Goal: Task Accomplishment & Management: Complete application form

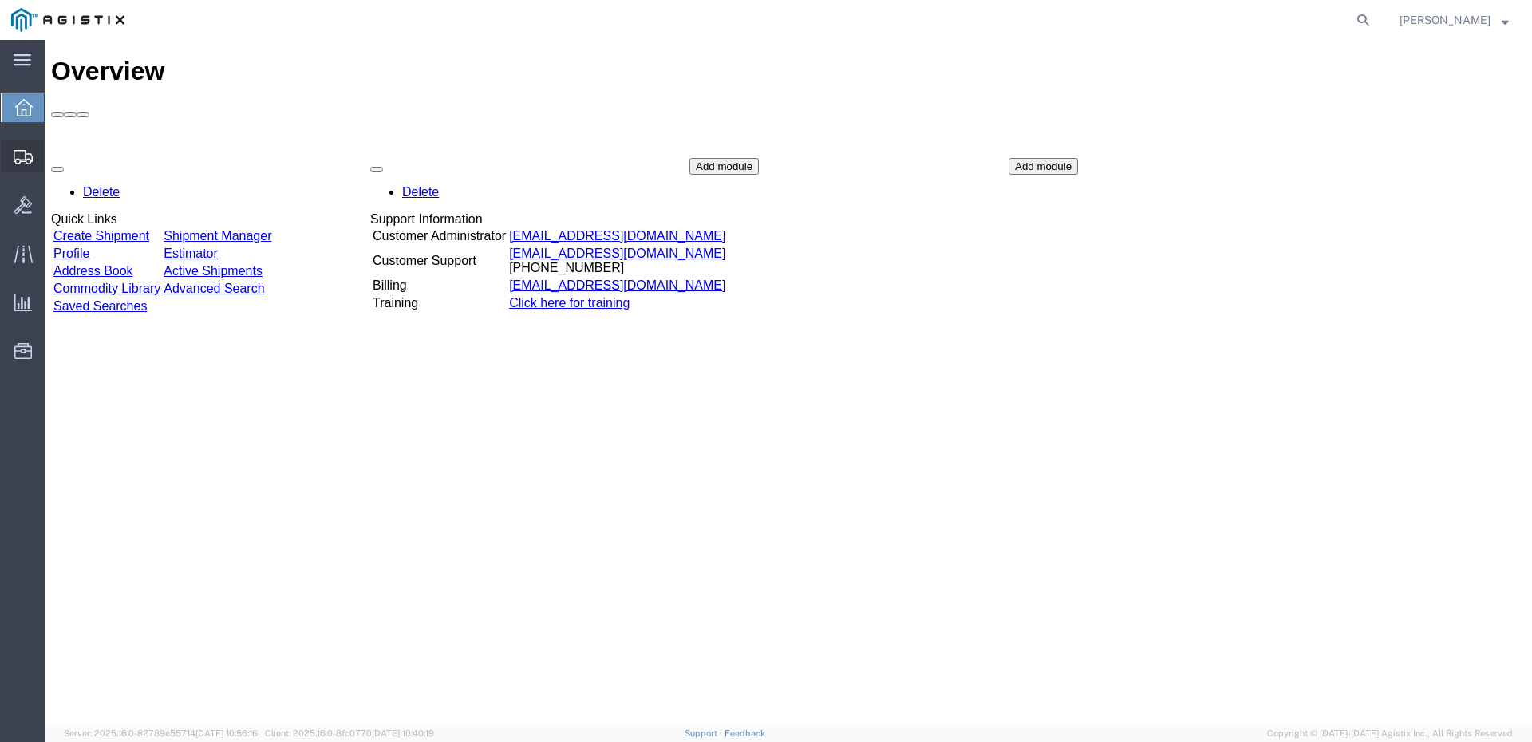
click at [0, 0] on span "Shipment Manager" at bounding box center [0, 0] width 0 height 0
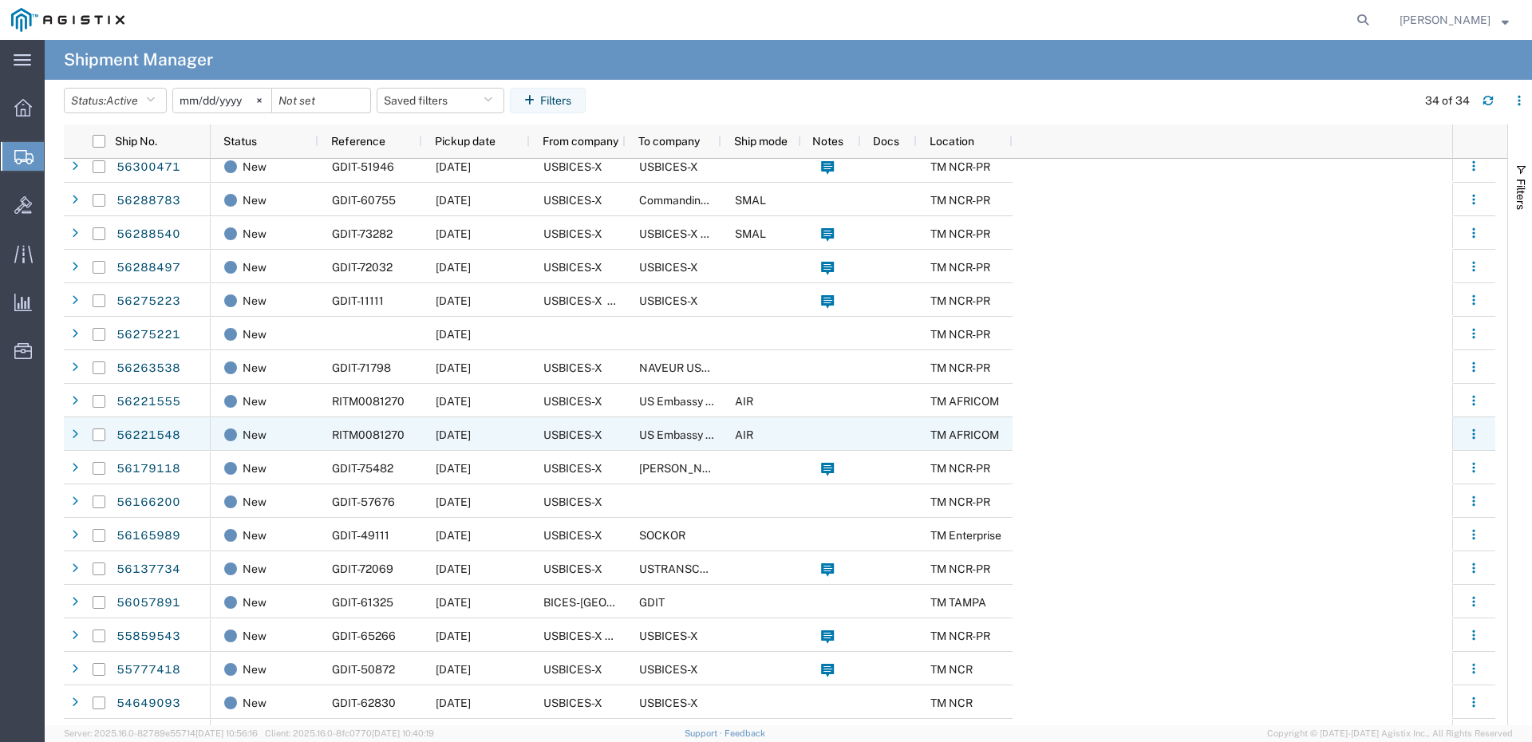
scroll to position [573, 0]
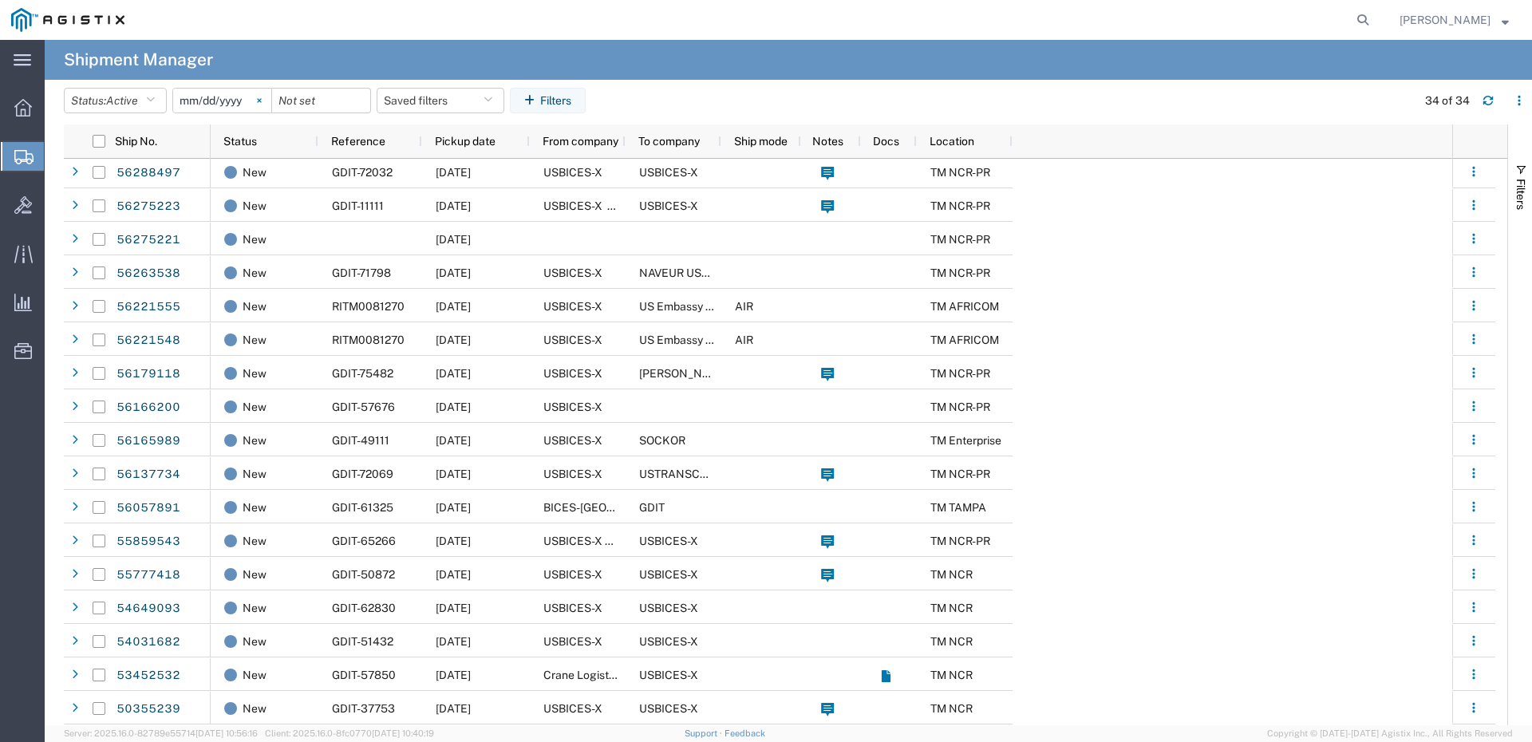
click at [265, 105] on svg-icon at bounding box center [259, 101] width 24 height 24
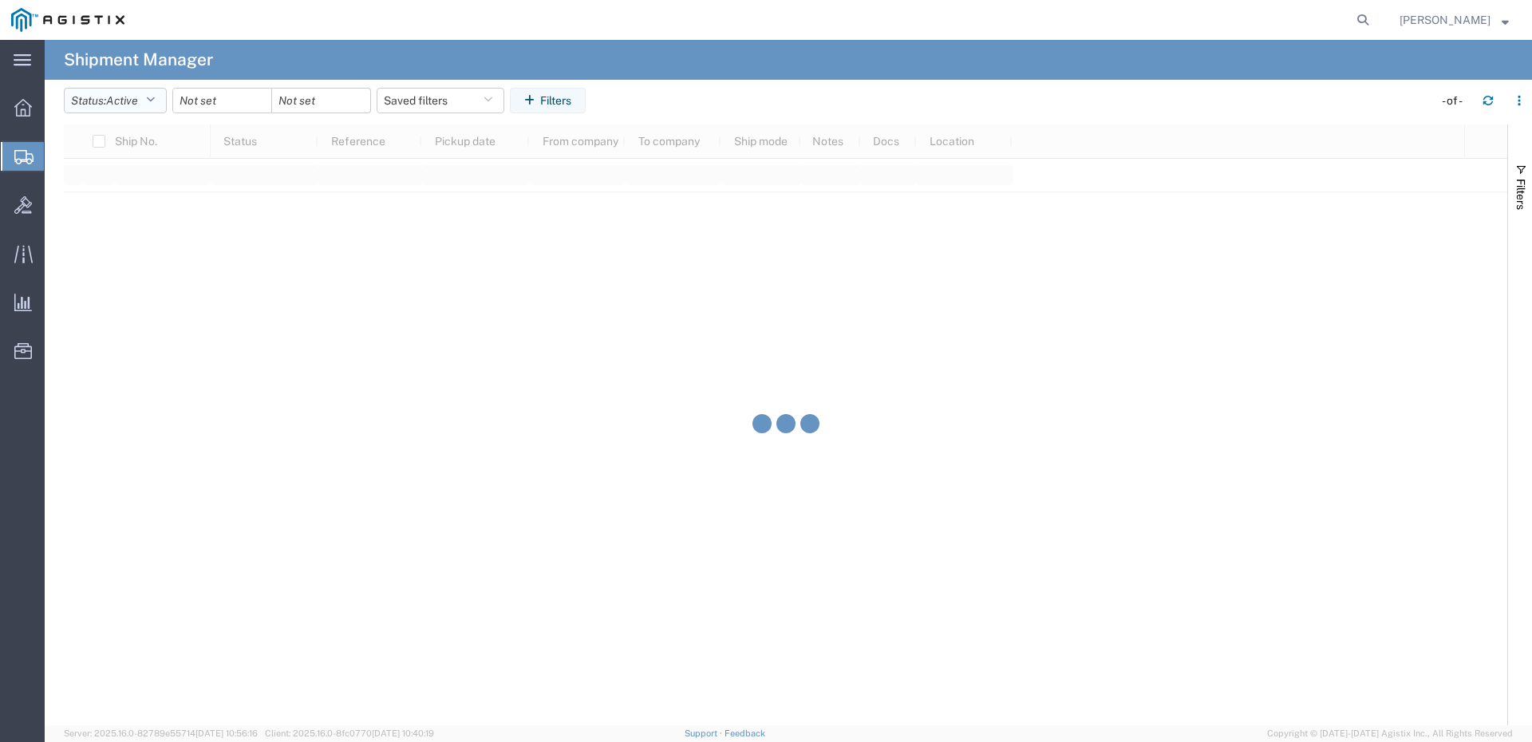
click at [155, 101] on icon "button" at bounding box center [150, 100] width 9 height 11
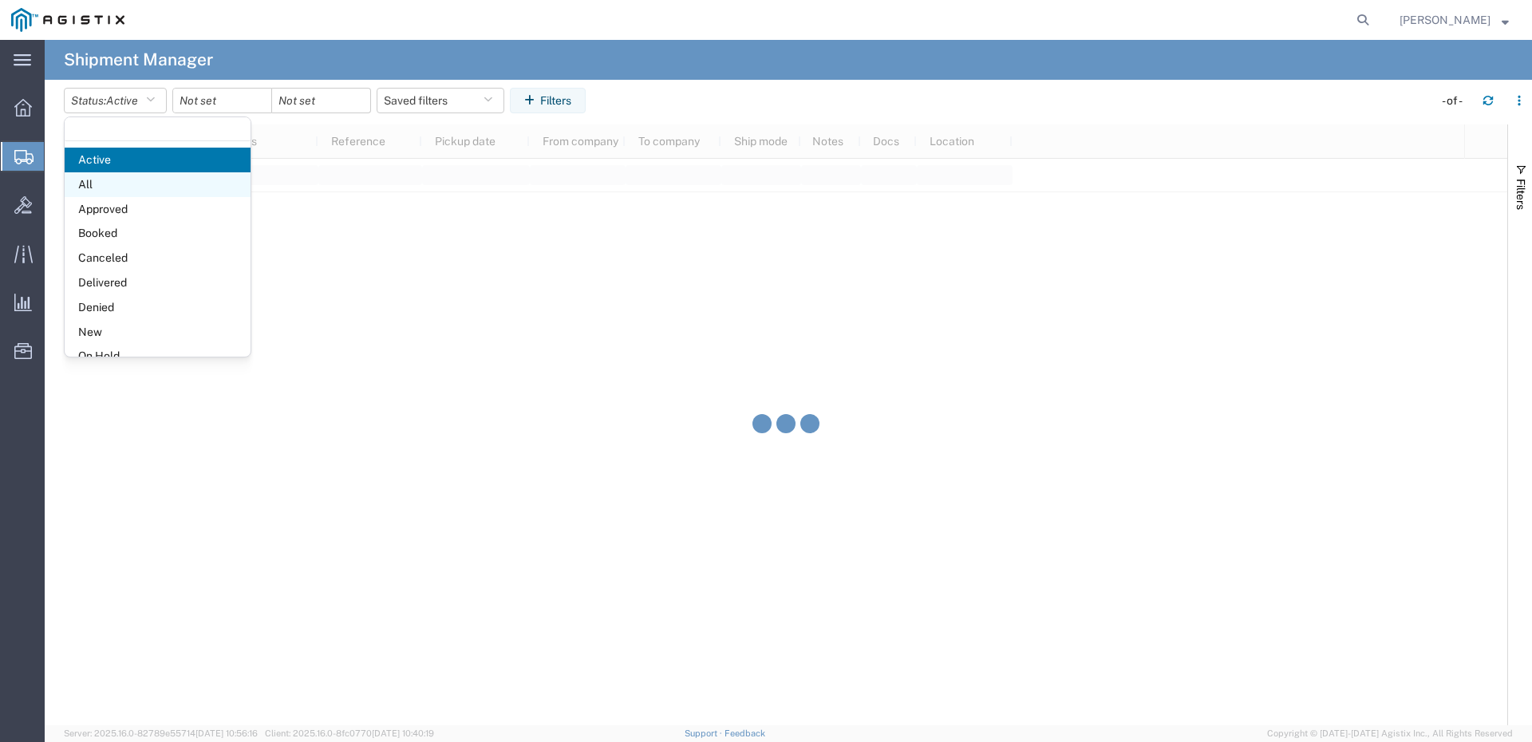
click at [105, 187] on span "All" at bounding box center [158, 184] width 186 height 25
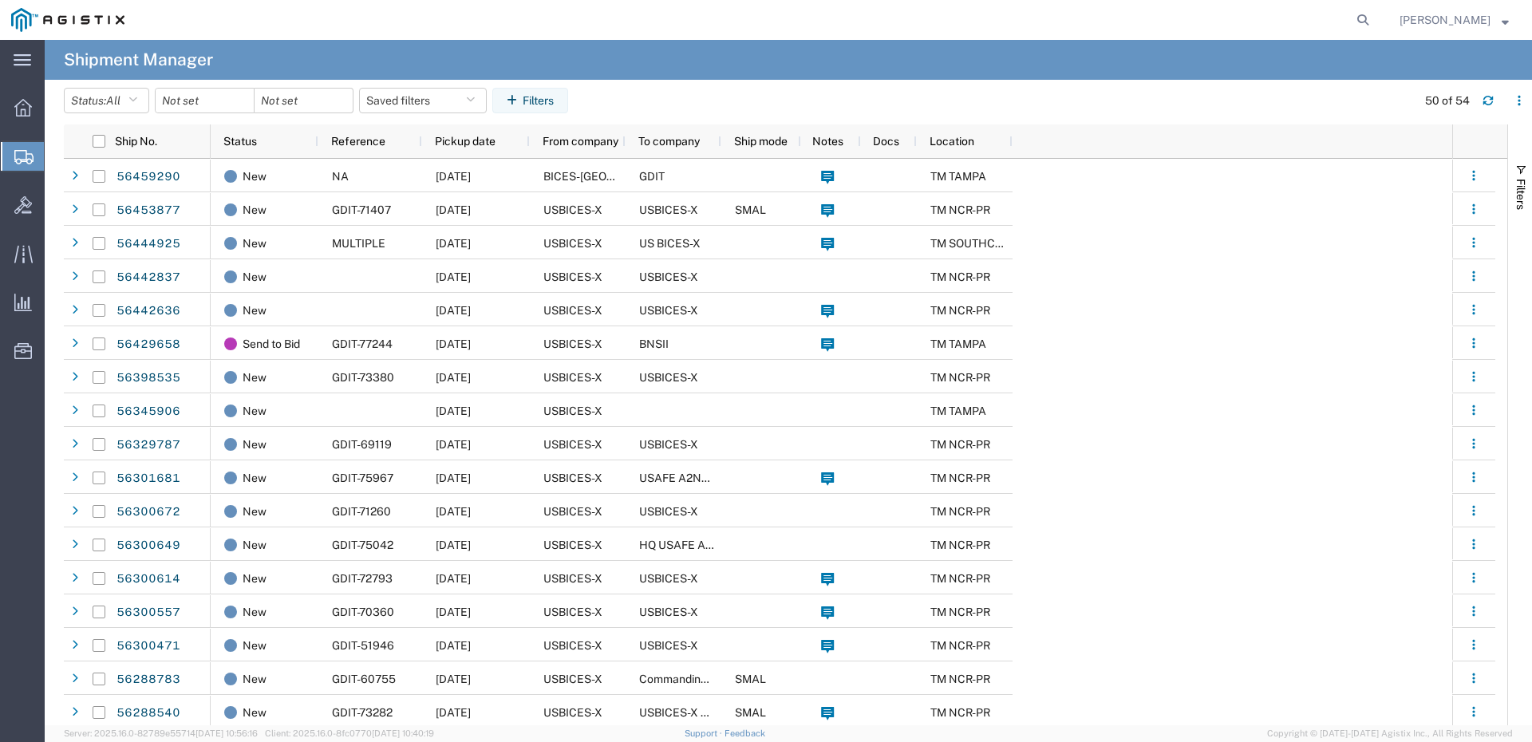
scroll to position [274, 0]
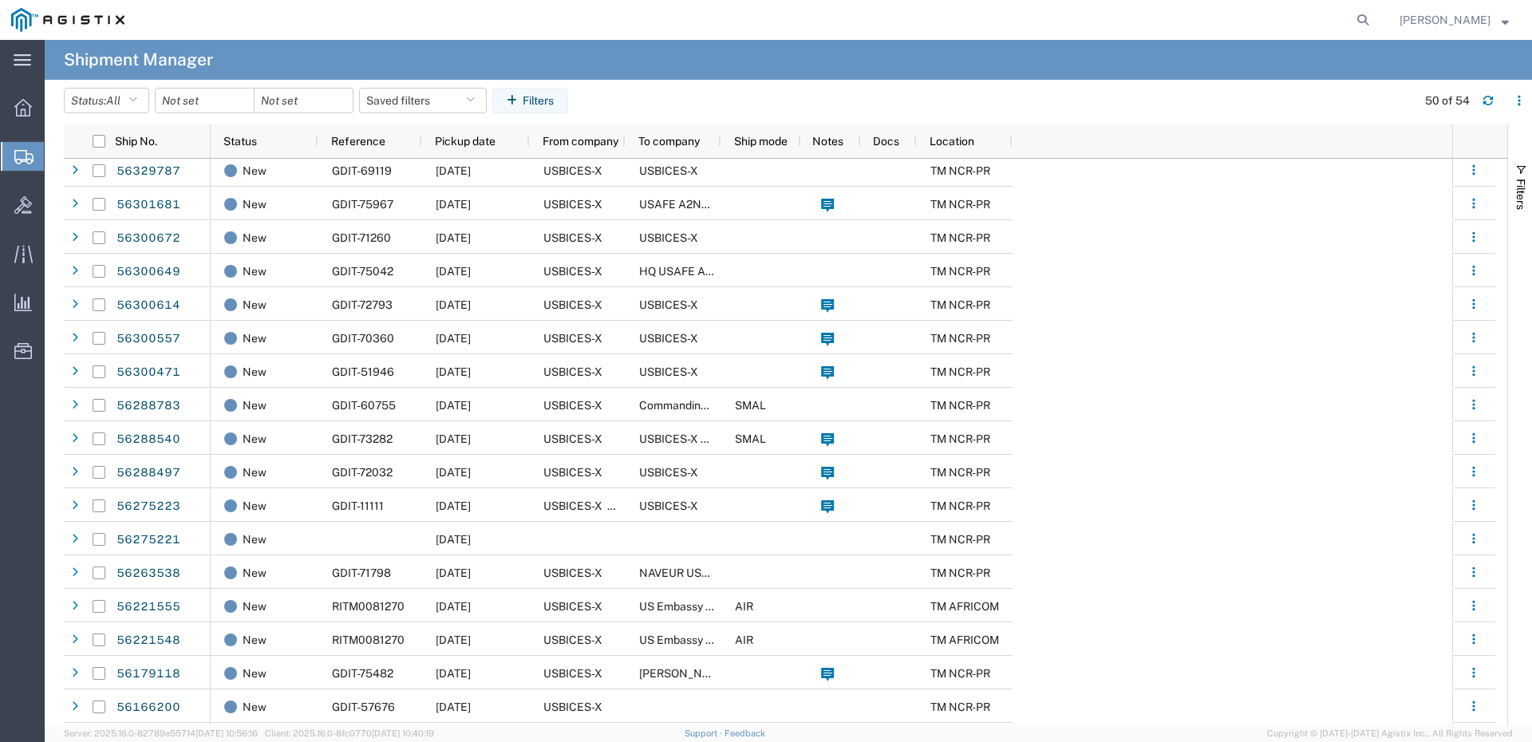
drag, startPoint x: 1504, startPoint y: 218, endPoint x: 1504, endPoint y: 229, distance: 11.2
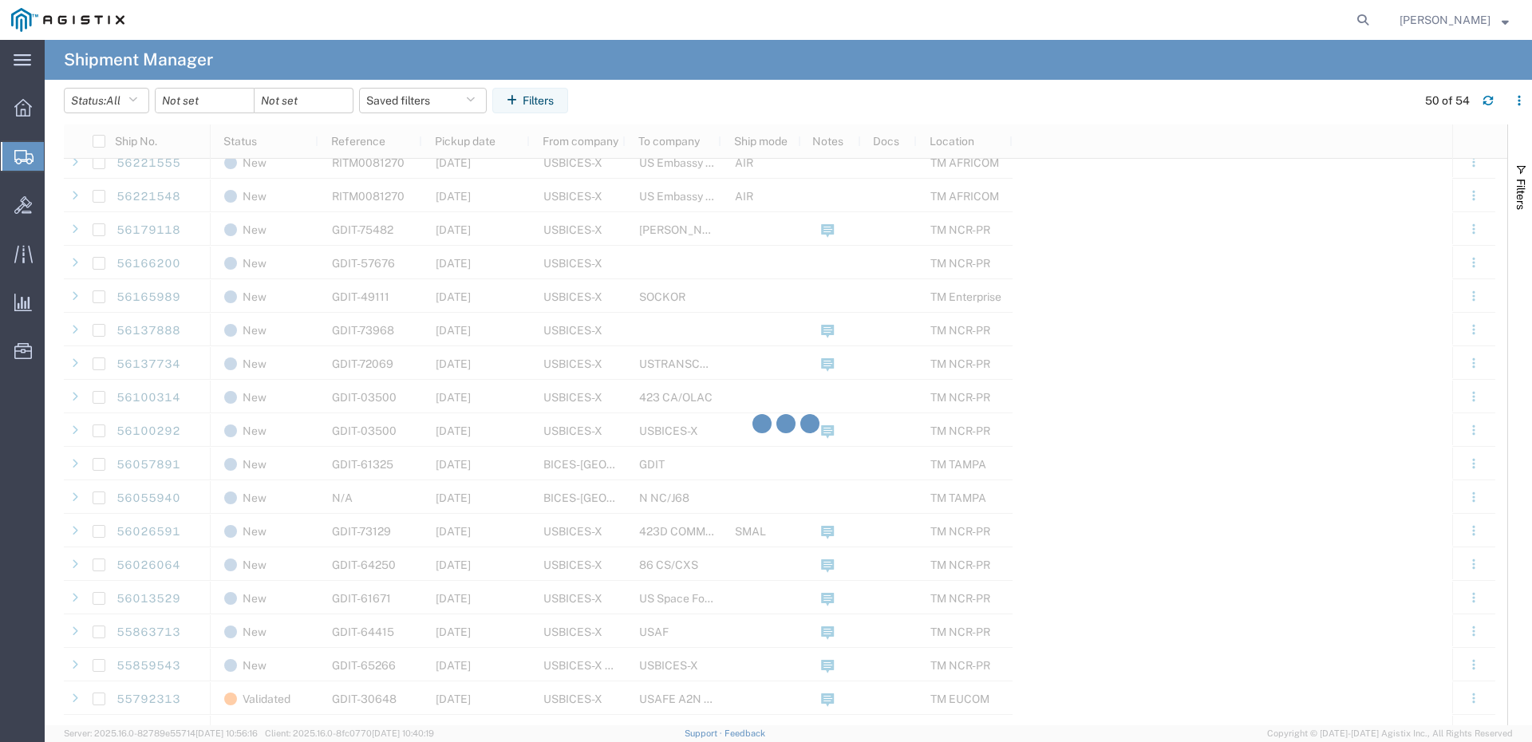
scroll to position [798, 0]
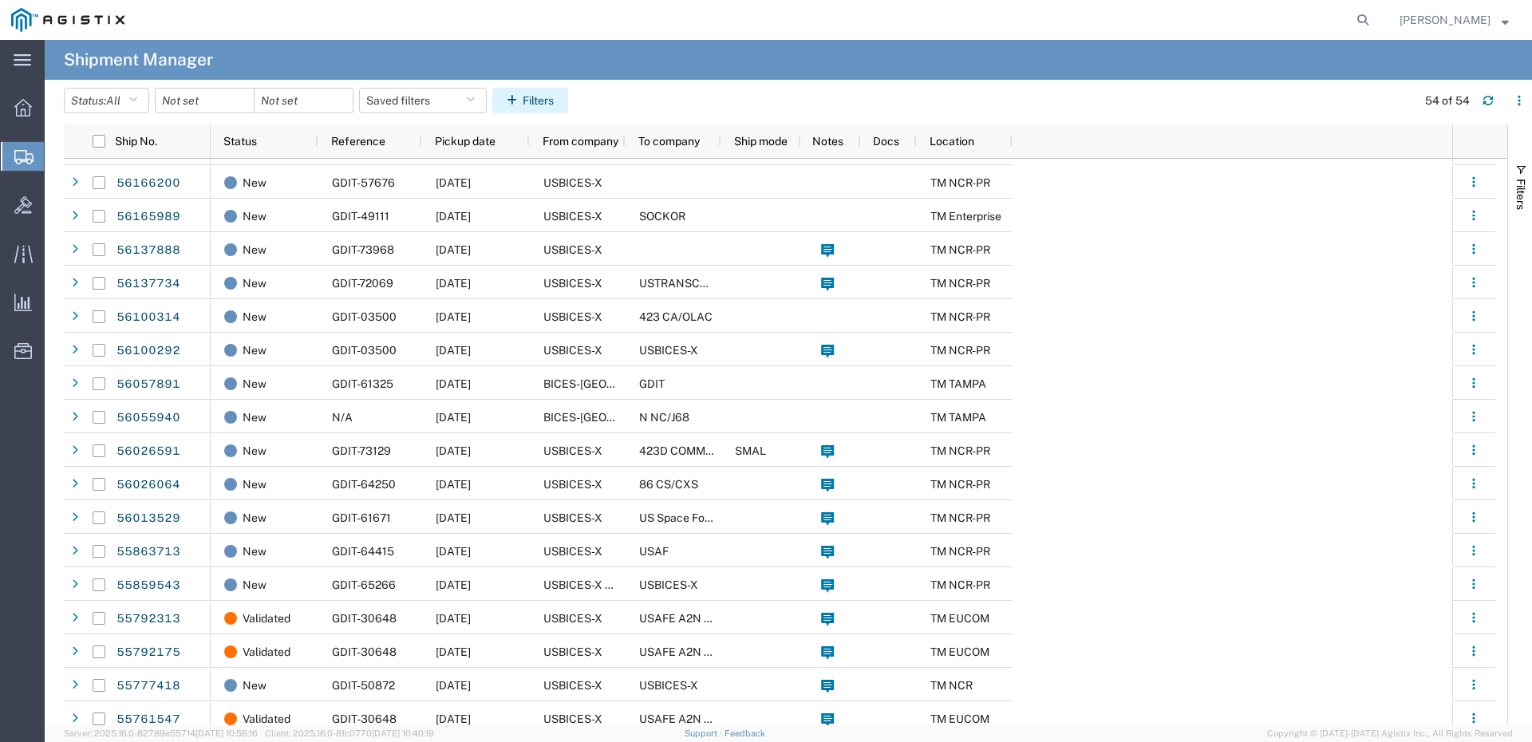
click at [563, 108] on button "Filters" at bounding box center [530, 101] width 76 height 26
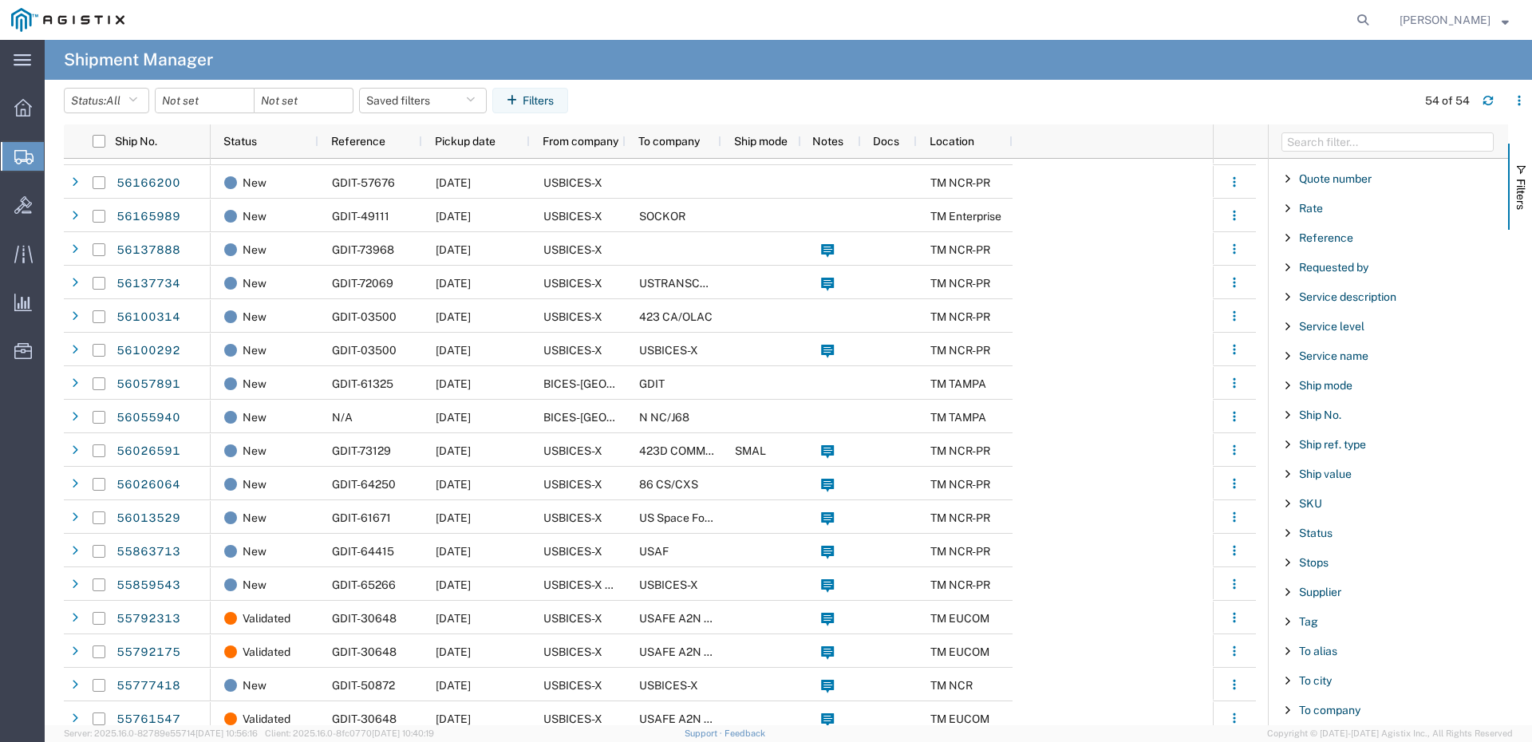
scroll to position [1197, 0]
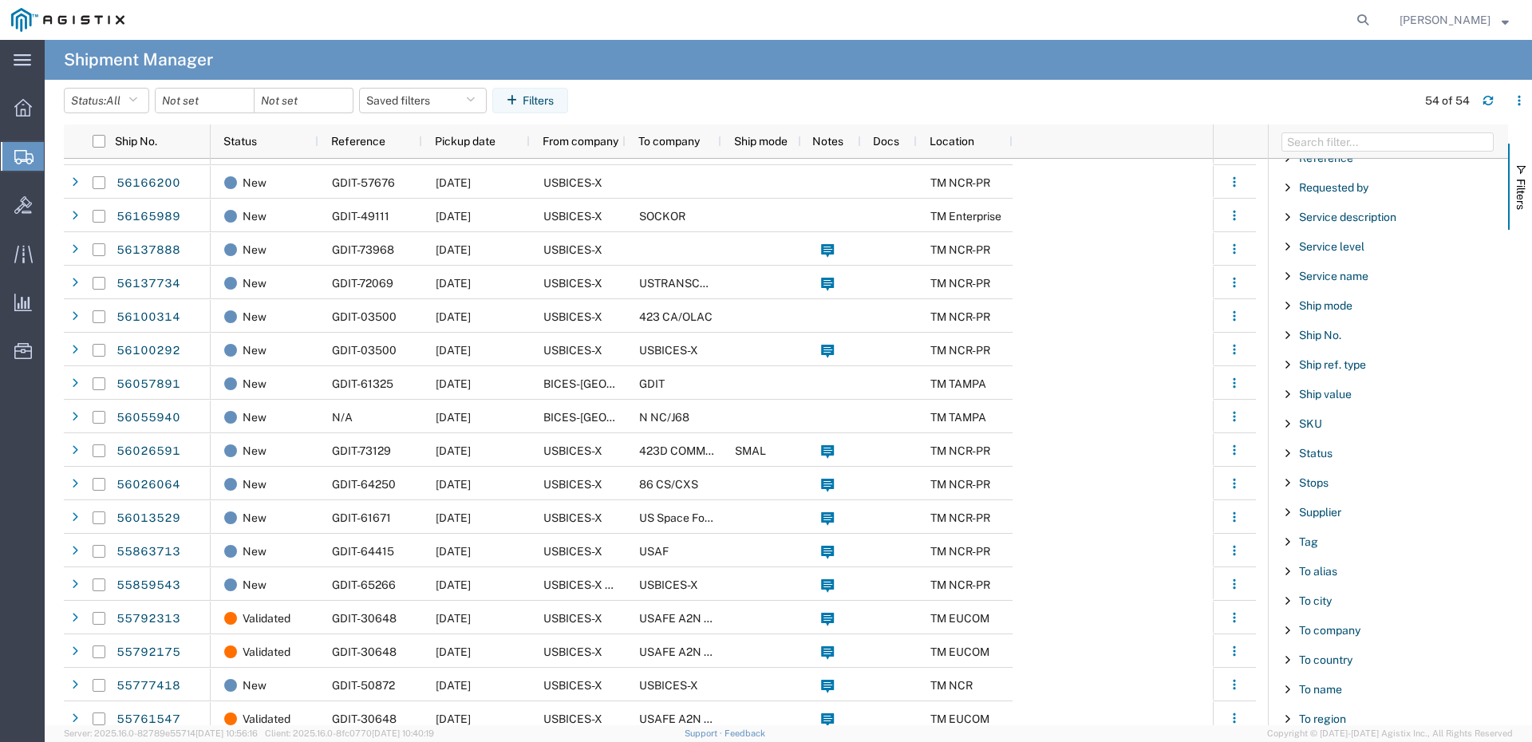
click at [1340, 639] on div "To company" at bounding box center [1388, 630] width 239 height 29
click at [1336, 633] on span "To company" at bounding box center [1329, 630] width 61 height 13
click at [1410, 672] on div "starts with" at bounding box center [1388, 671] width 183 height 13
click at [1368, 697] on input "Filter Value" at bounding box center [1393, 697] width 209 height 19
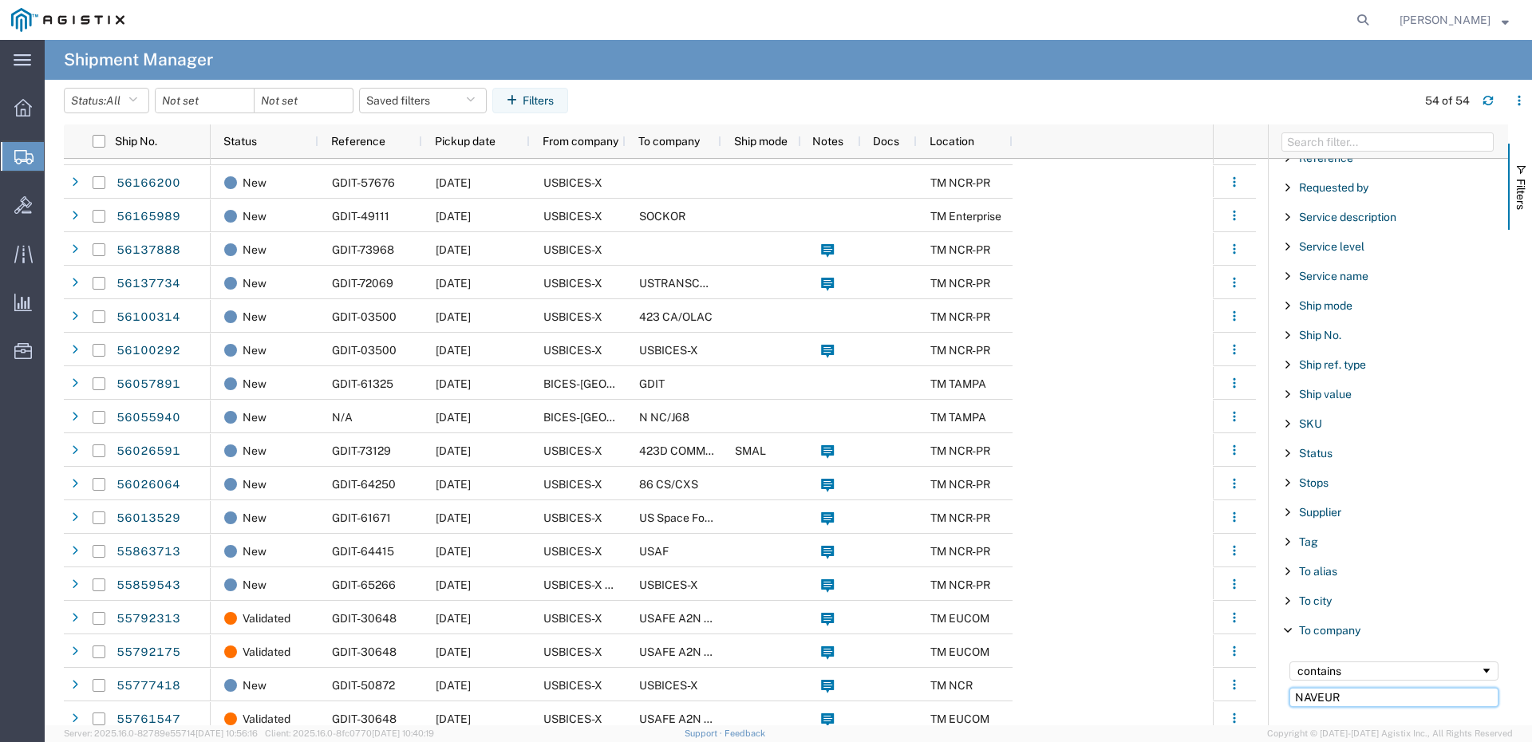
type input "NAVEUR"
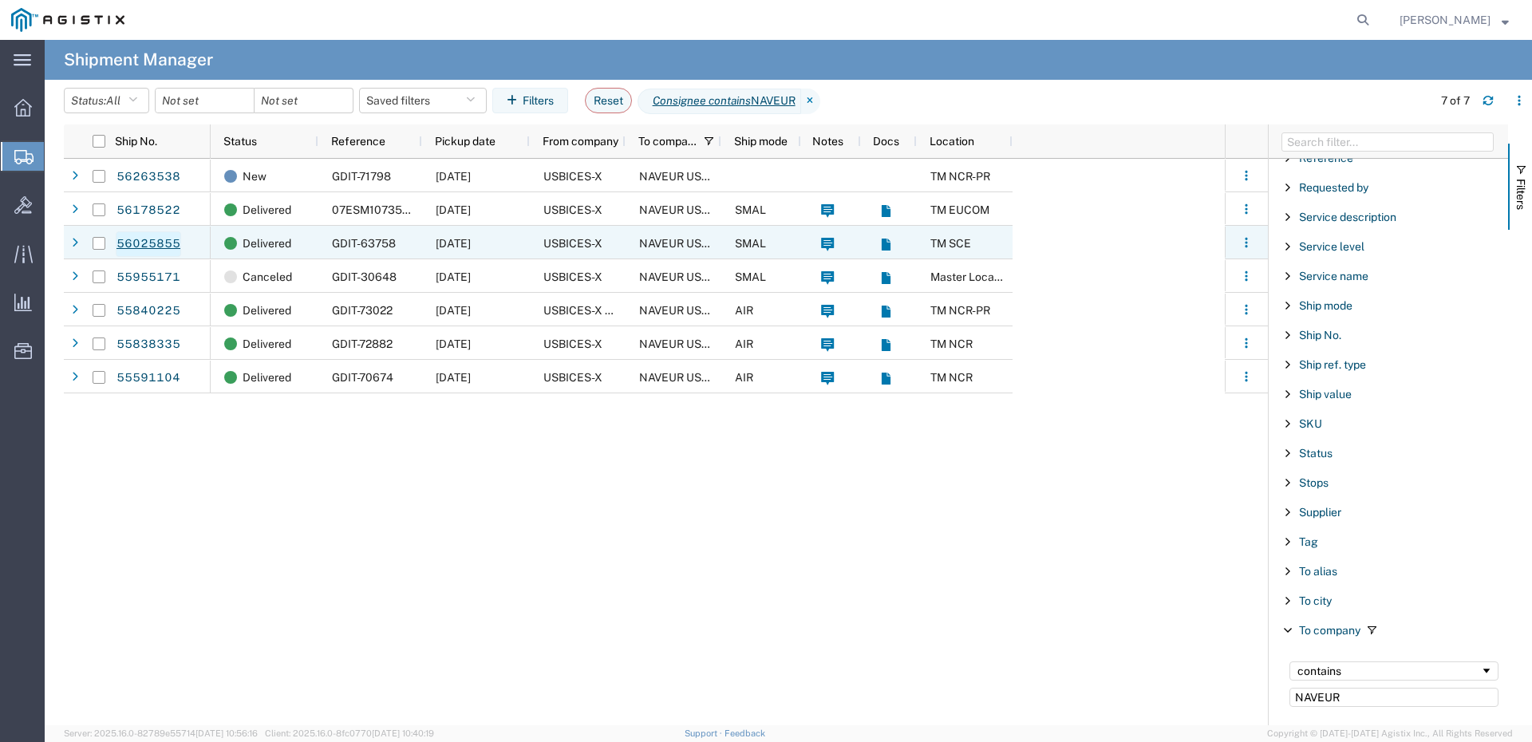
click at [136, 247] on link "56025855" at bounding box center [148, 244] width 65 height 26
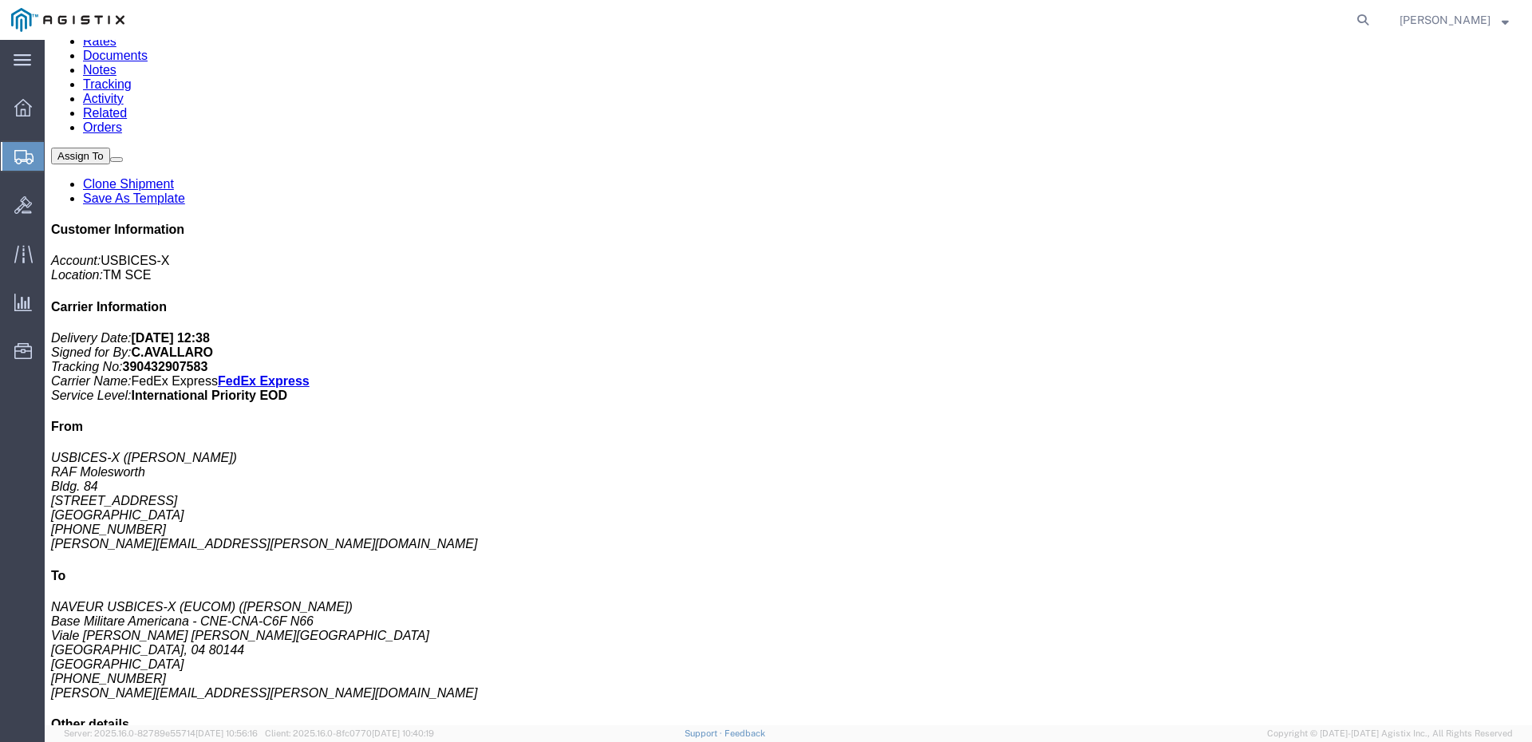
scroll to position [160, 0]
click b "885.35 USD"
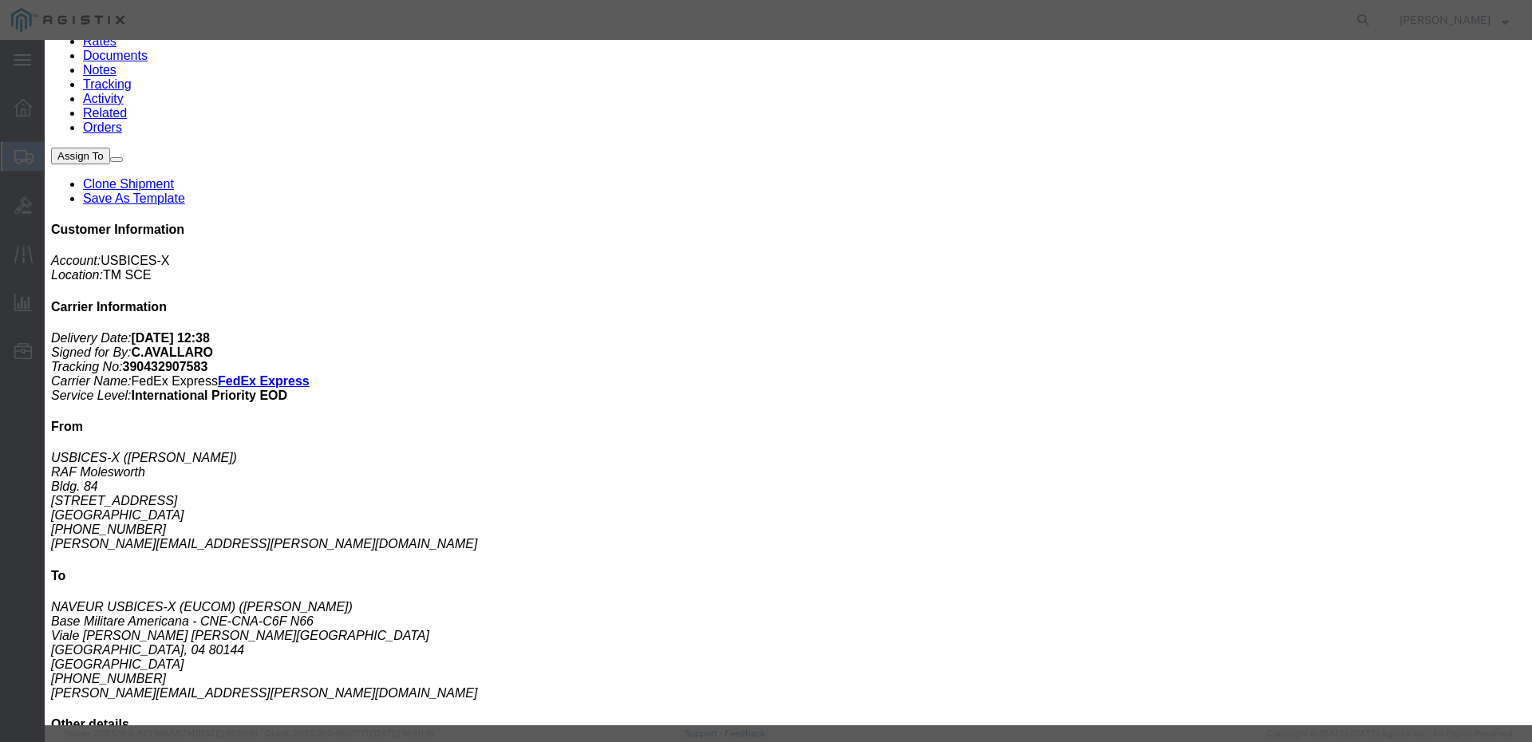
click icon "button"
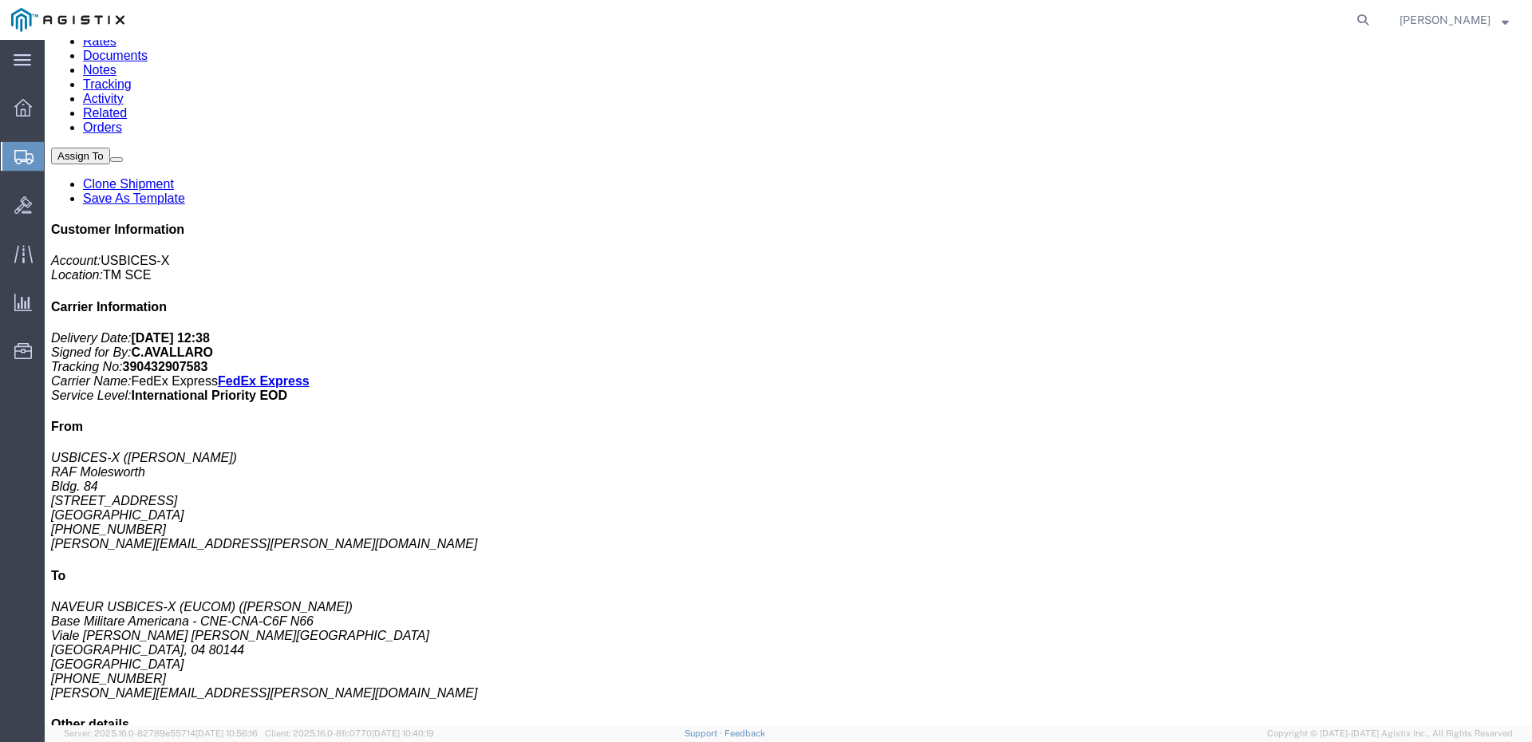
click link "Documents"
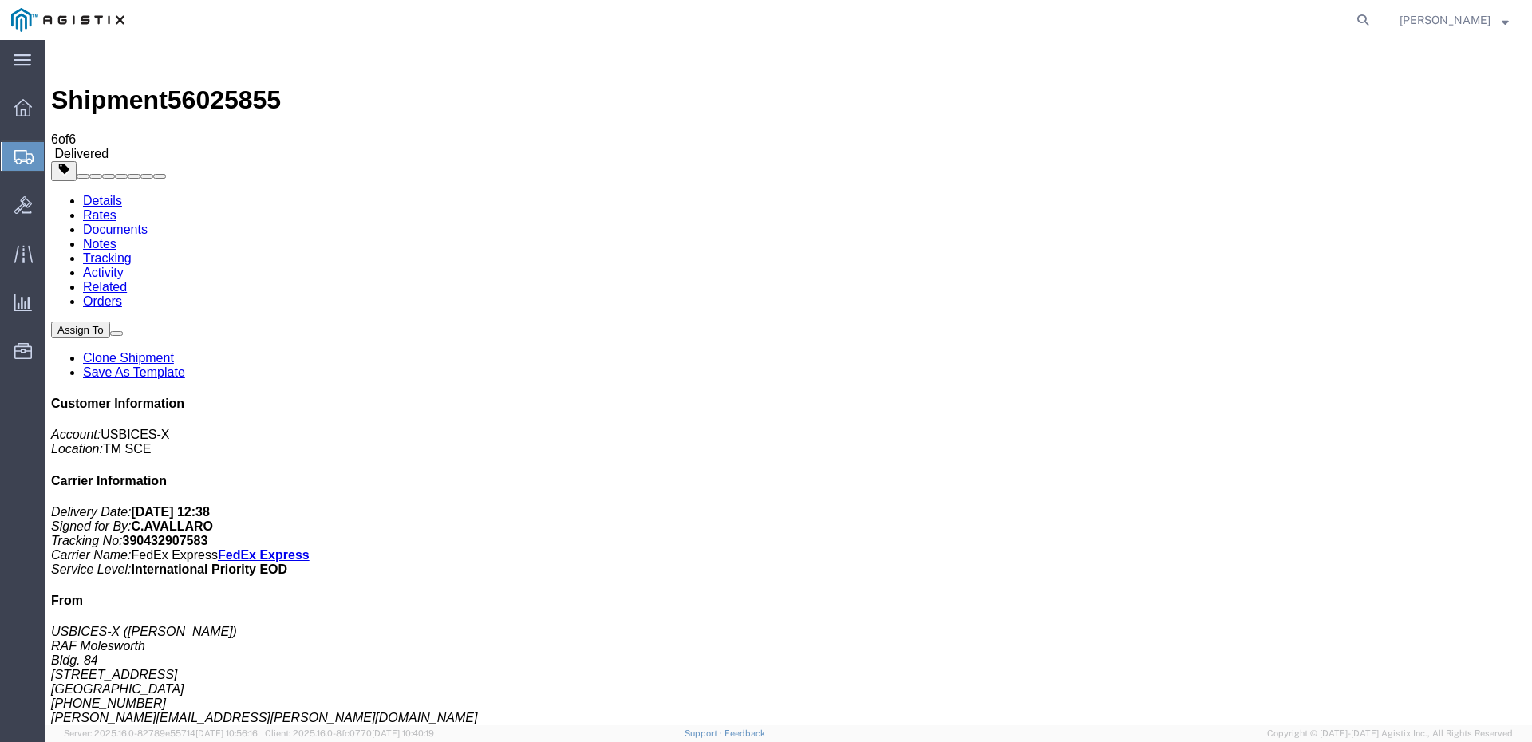
click at [114, 194] on link "Details" at bounding box center [102, 201] width 39 height 14
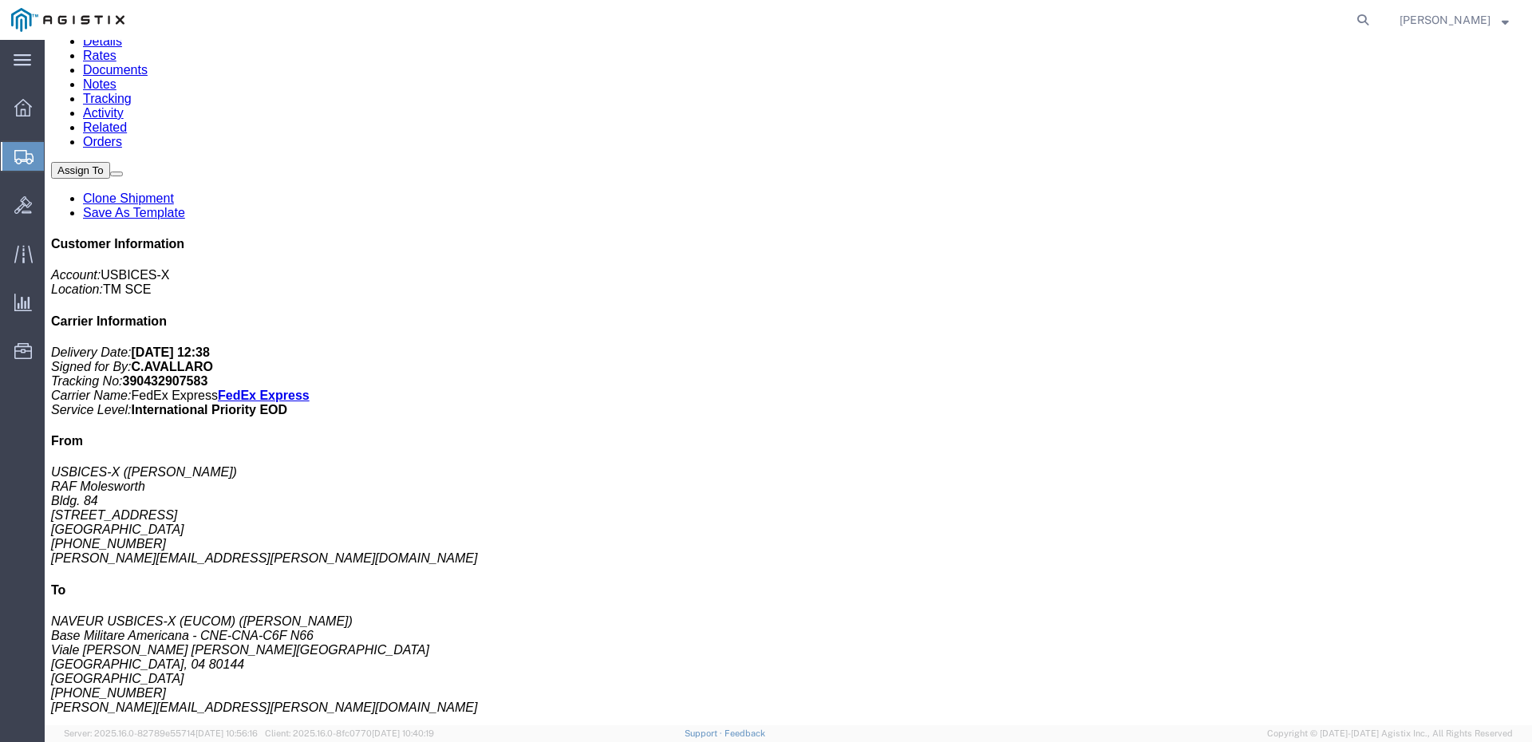
click div "Shipment 56025855 6 of 6 Delivered Details Rates Documents Notes Tracking Activ…"
click img
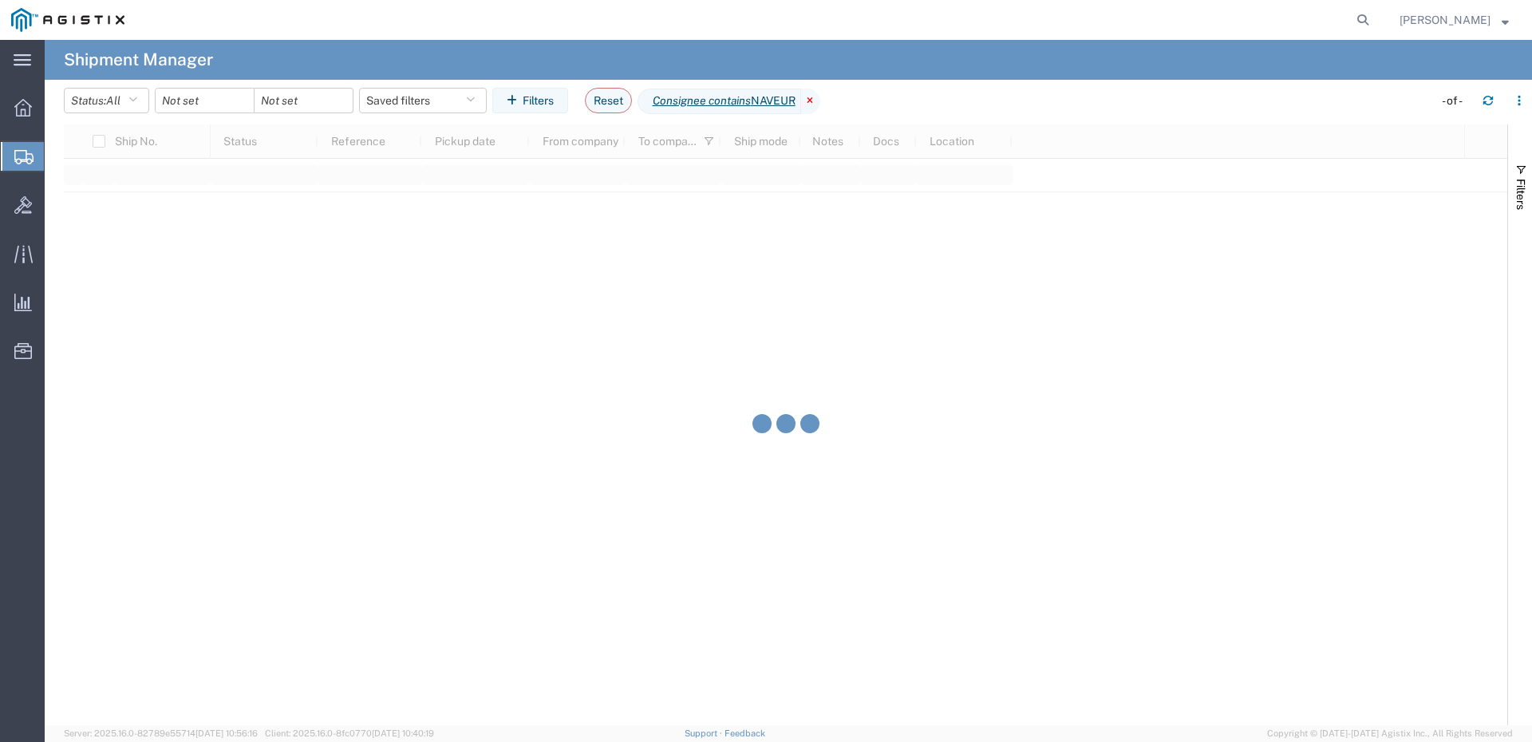
click at [820, 102] on icon at bounding box center [810, 102] width 19 height 26
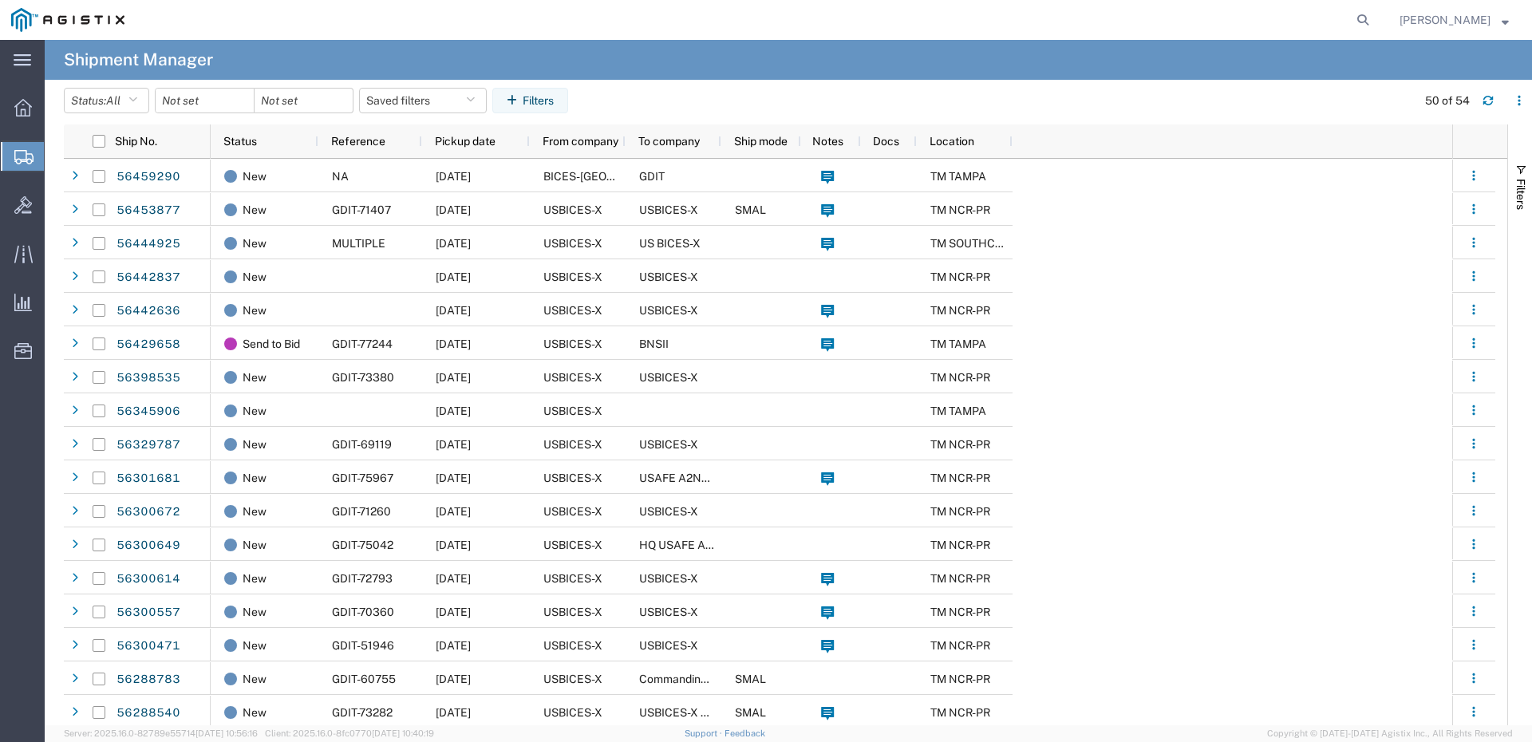
click at [0, 0] on span "Create Shipment" at bounding box center [0, 0] width 0 height 0
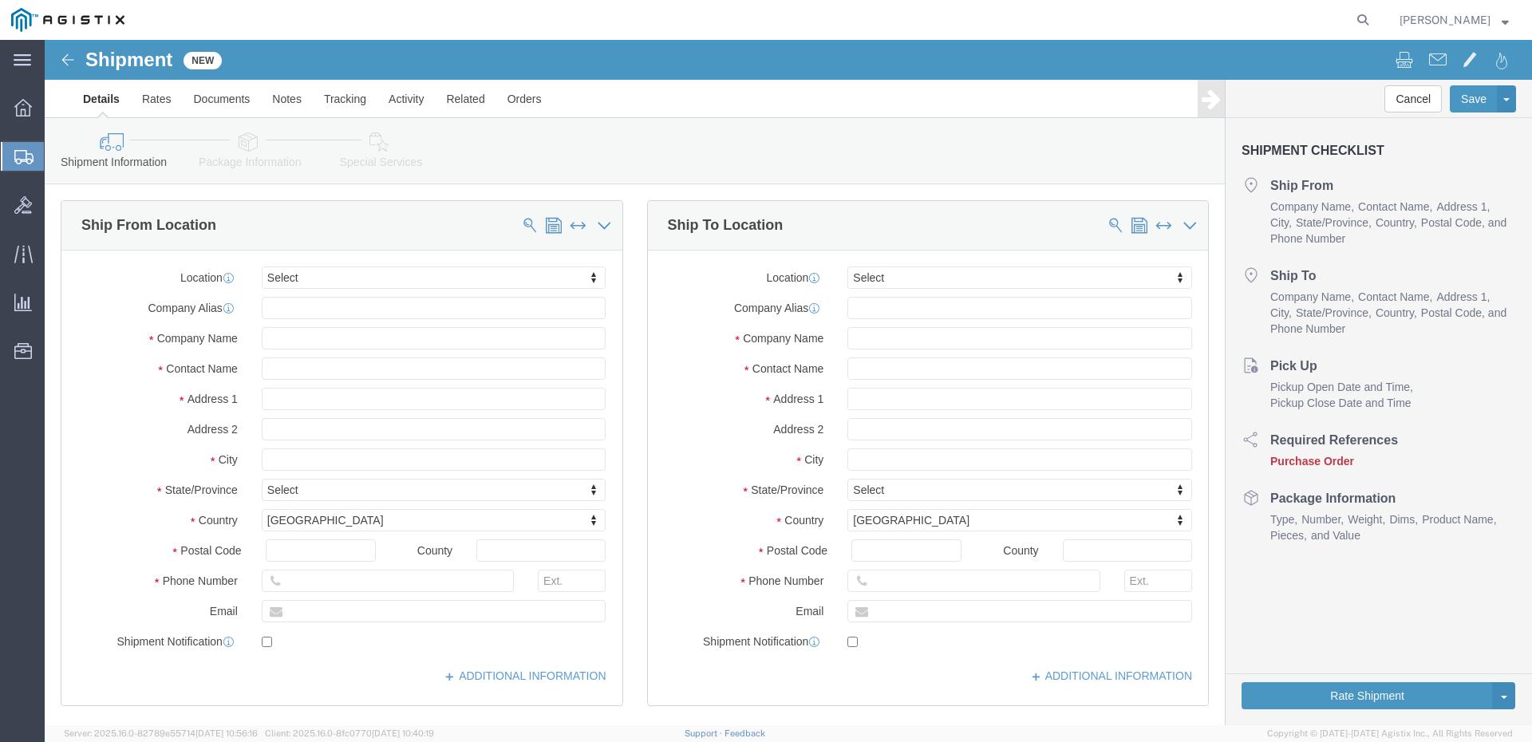
select select
click body "Shipment New Details Rates Documents Notes Tracking Activity Related Orders Can…"
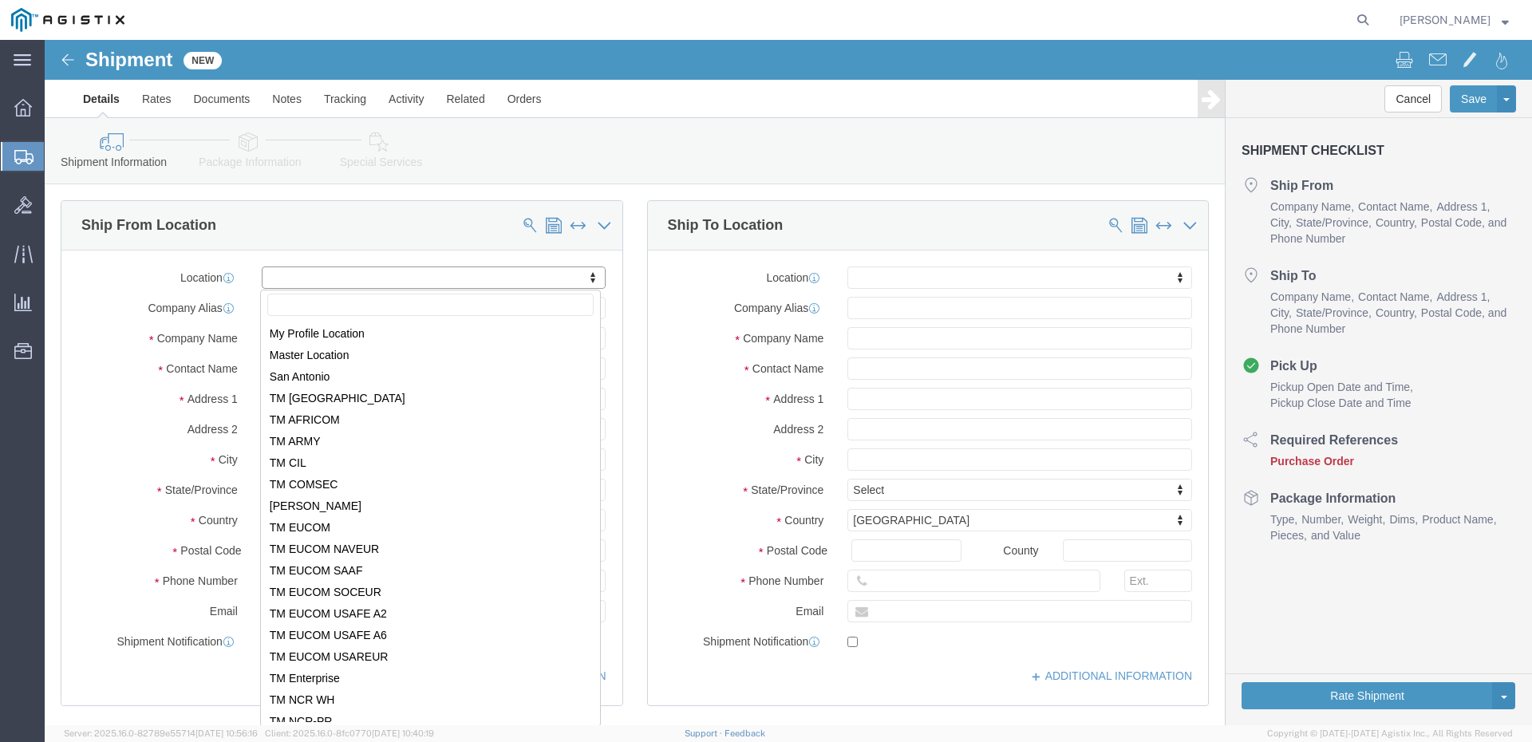
select select "34240"
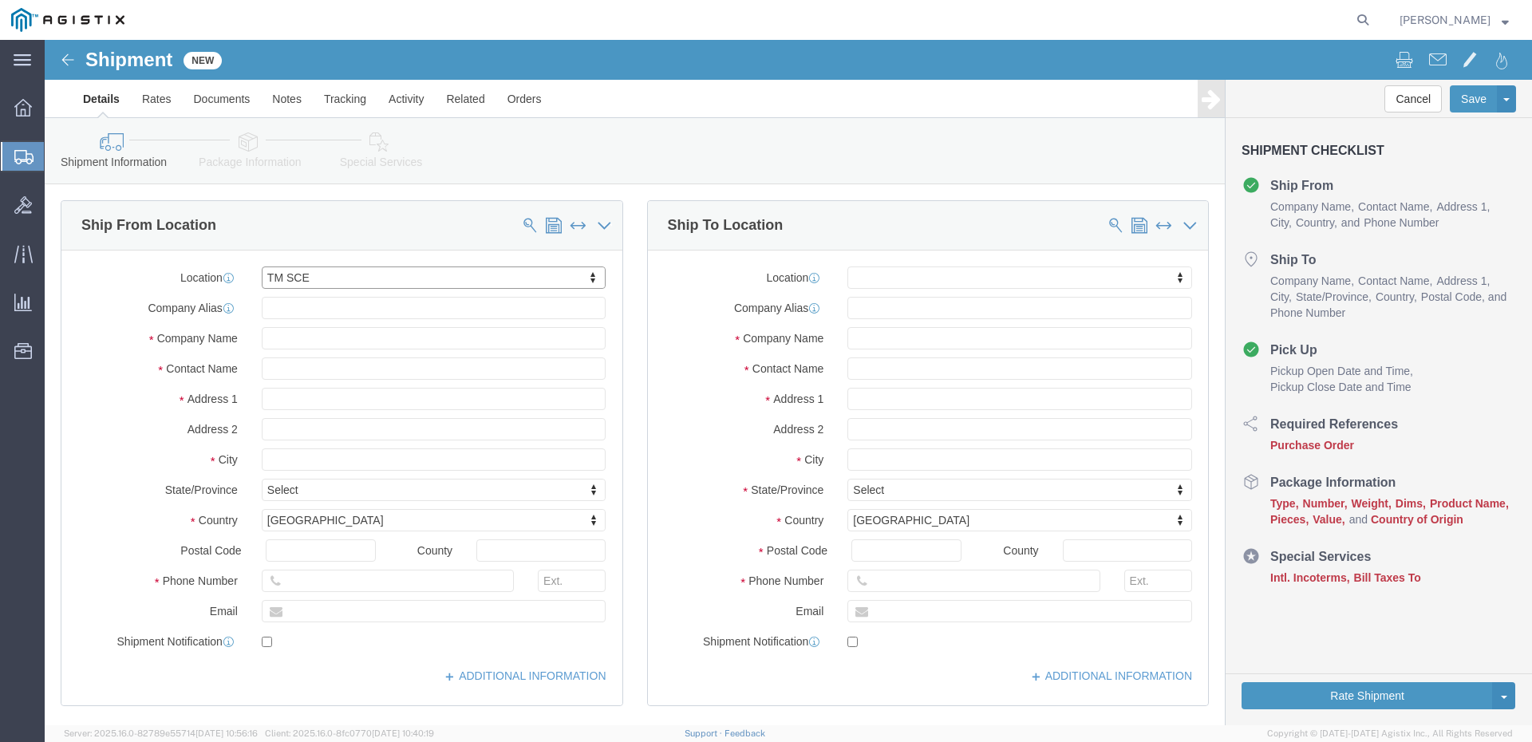
click body "Shipment New Details Rates Documents Notes Tracking Activity Related Orders Can…"
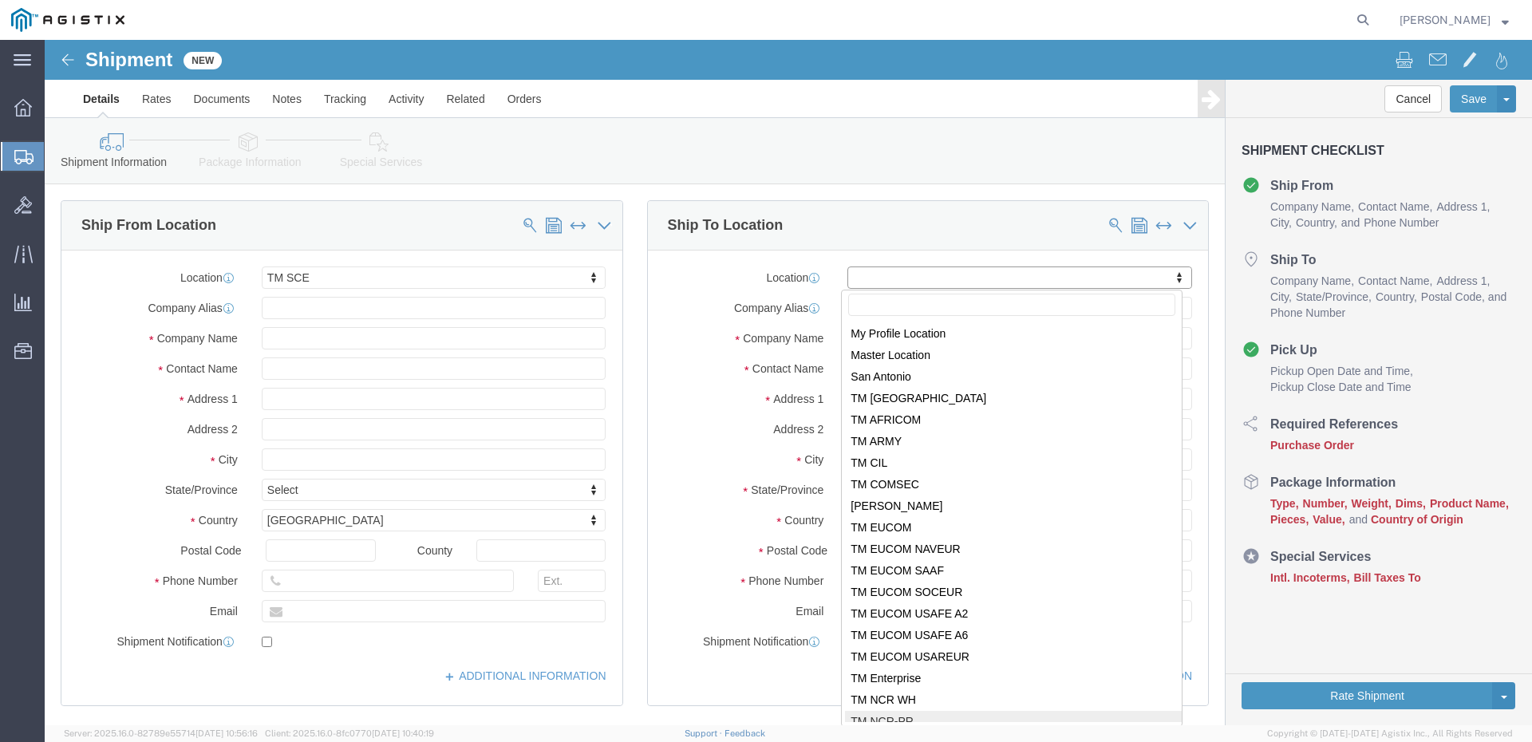
select select "51996"
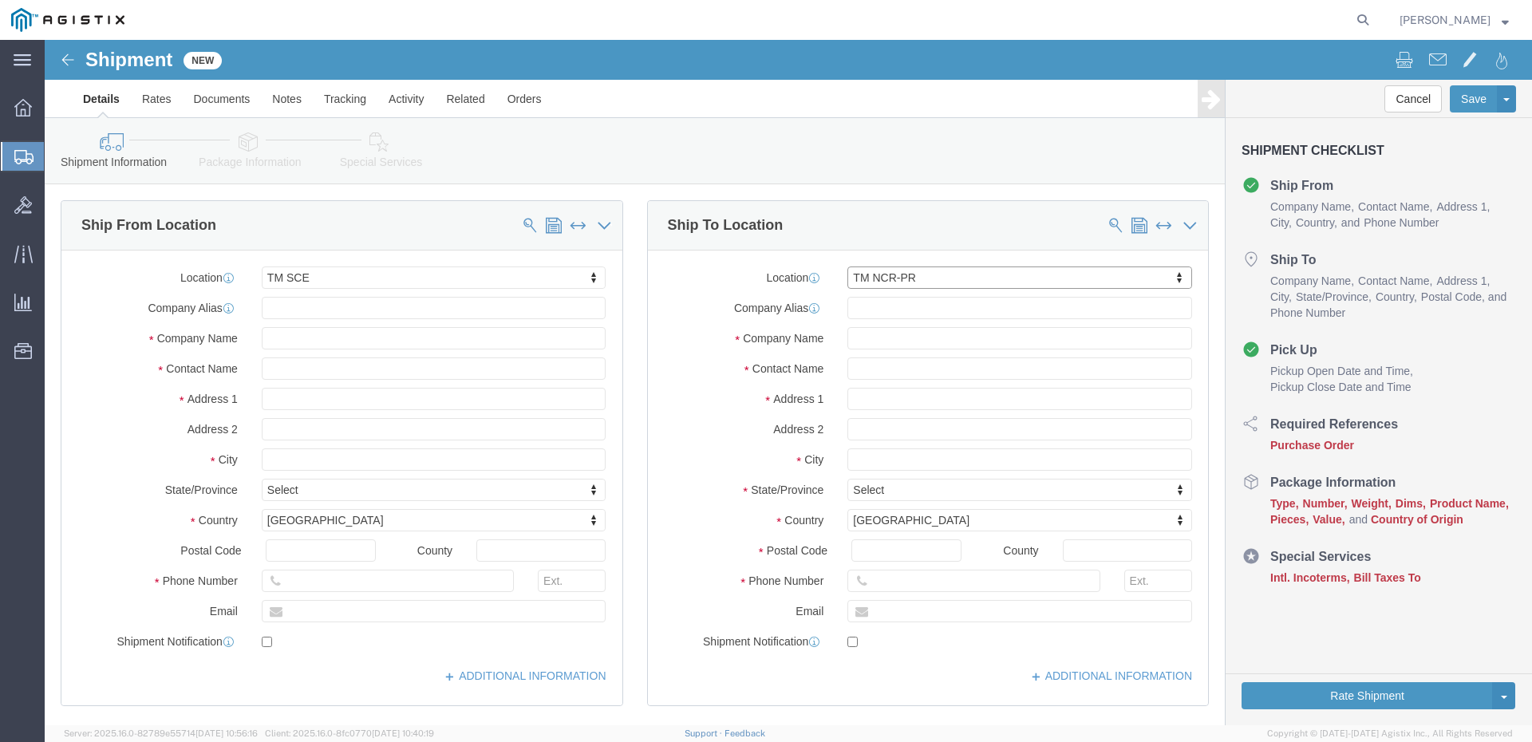
select select "VA"
click input "text"
type input "[PERSON_NAME]"
click input "text"
type input "[PERSON_NAME][EMAIL_ADDRESS][PERSON_NAME][DOMAIN_NAME]"
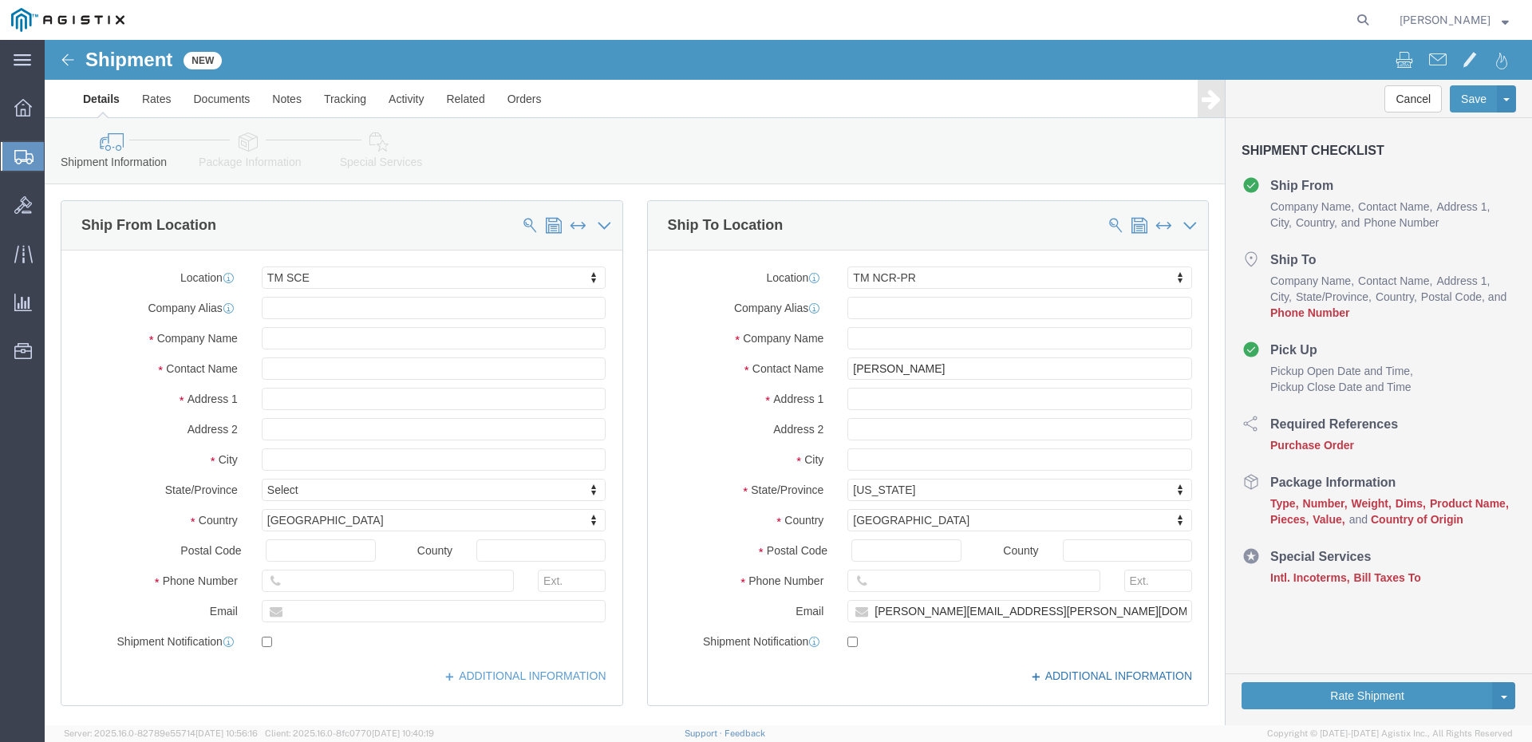
click link "ADDITIONAL INFORMATION"
click button "Add"
select select "EIN"
click input "text"
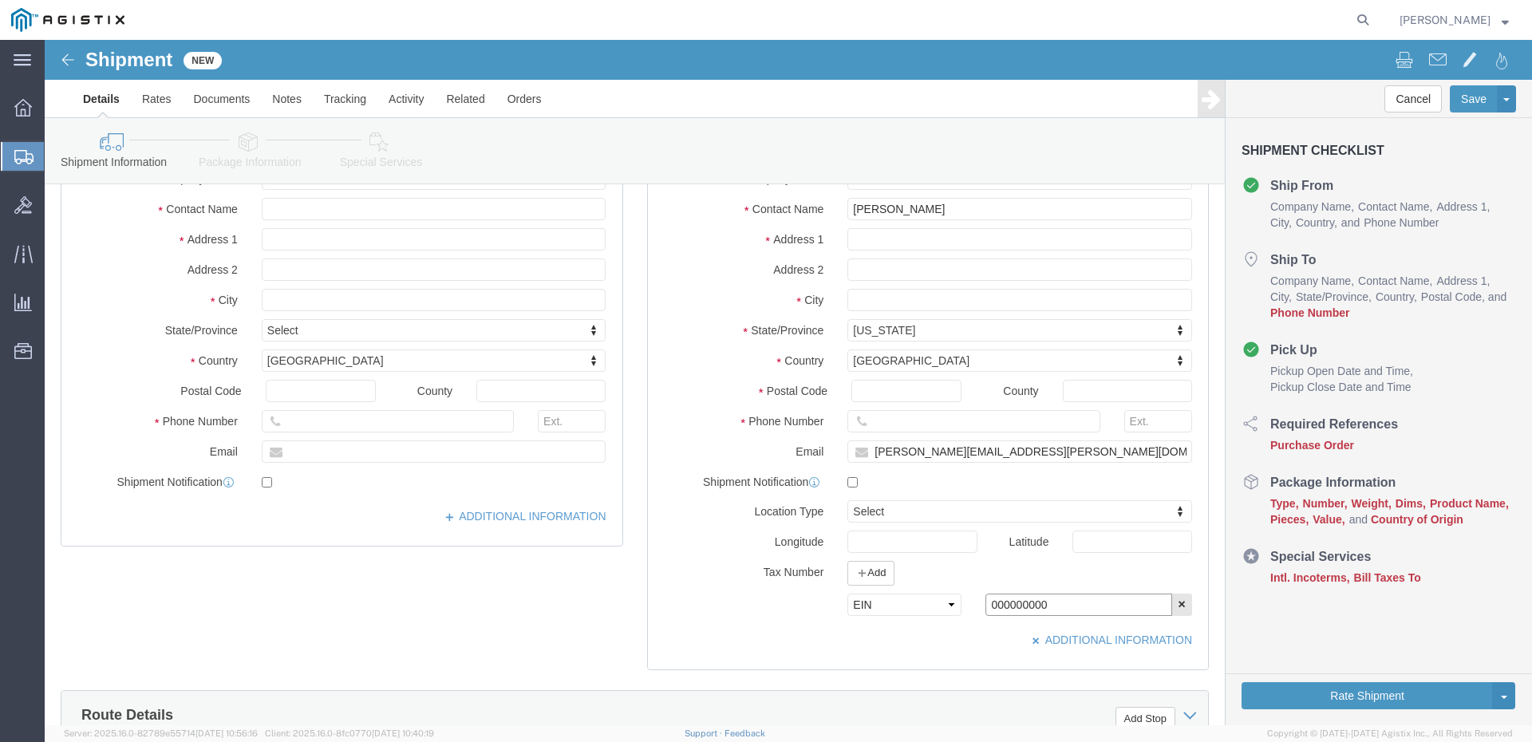
type input "000000000"
click div "[DATE] 10:00 AM"
click div "References Add reference"
click input "text"
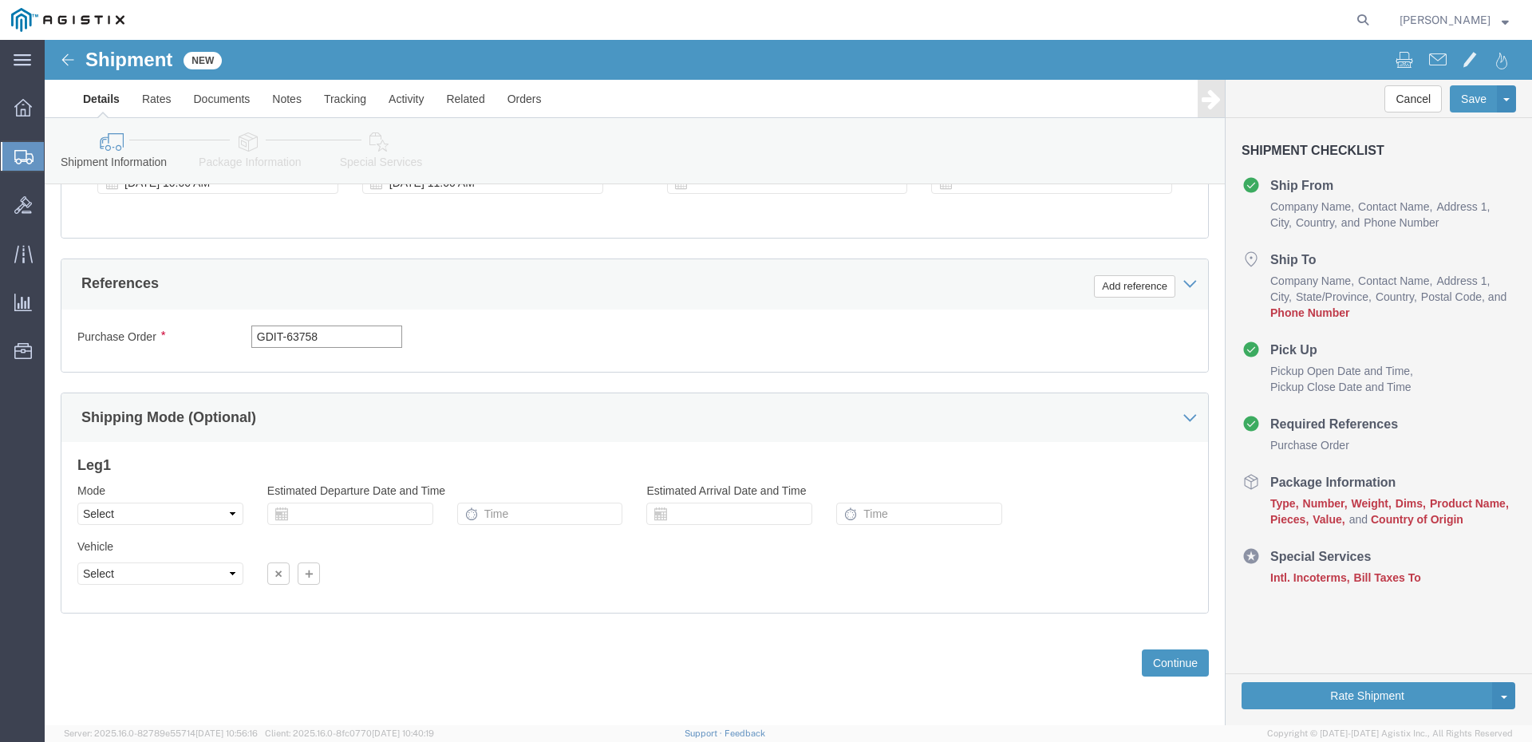
scroll to position [986, 0]
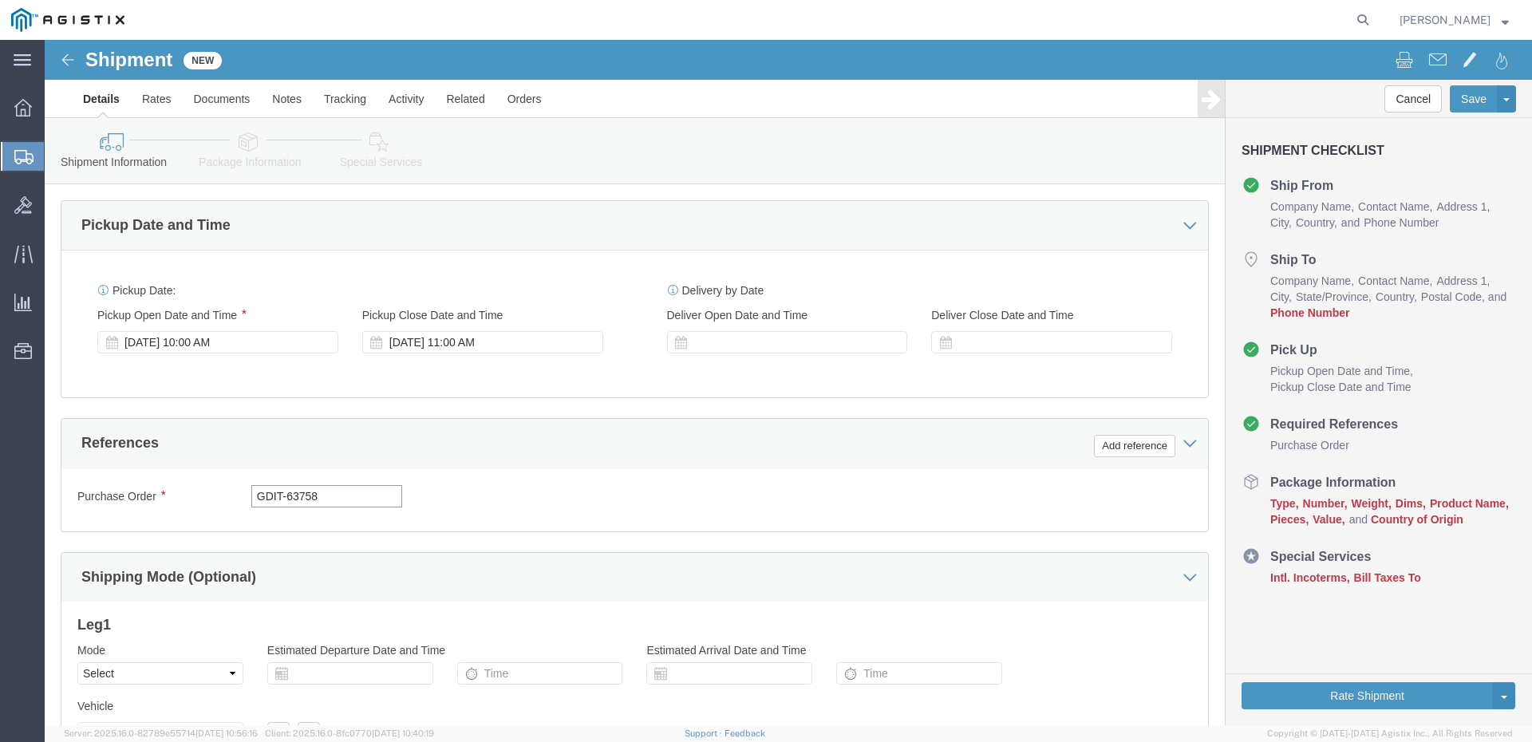
type input "GDIT-63758"
click button "Continue"
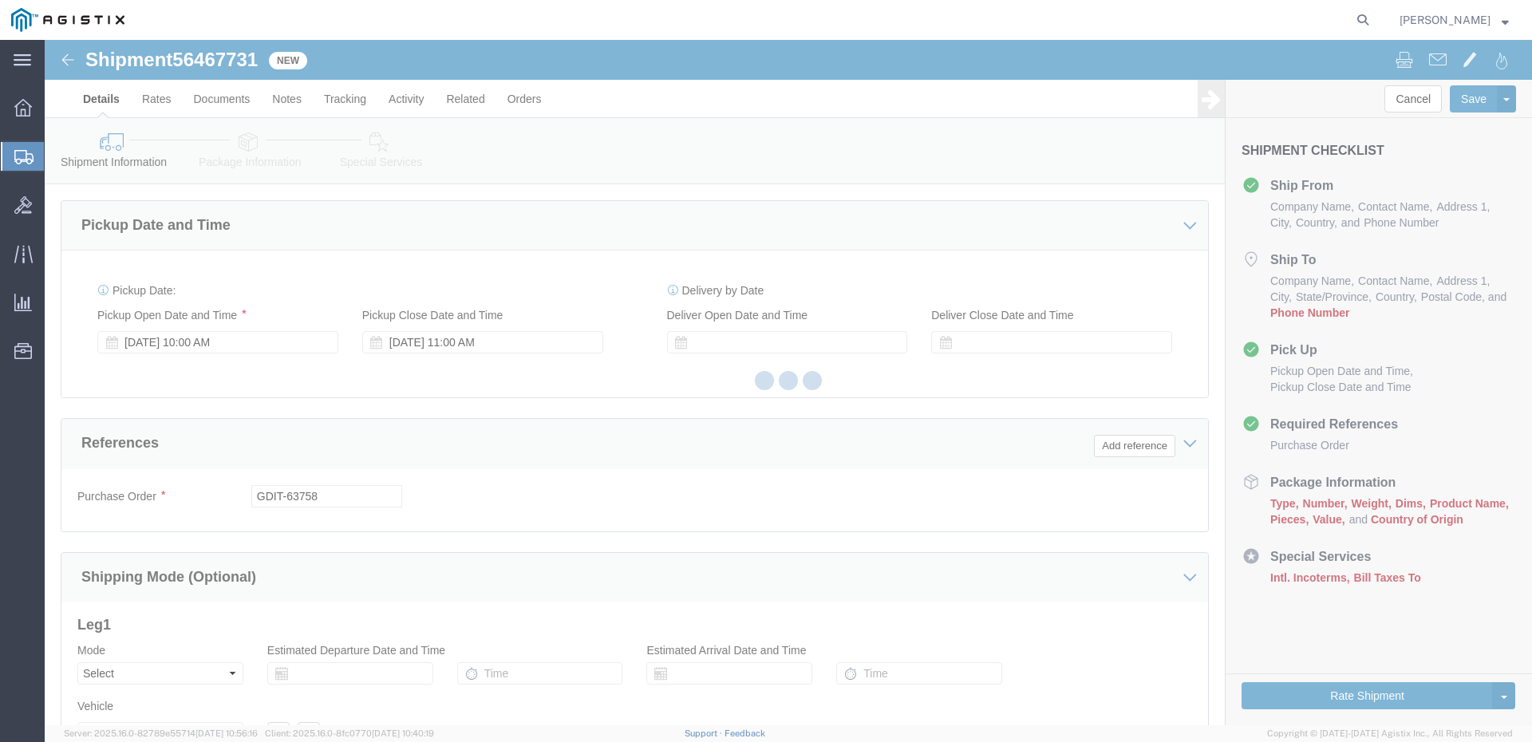
select select "34240"
select select "51996"
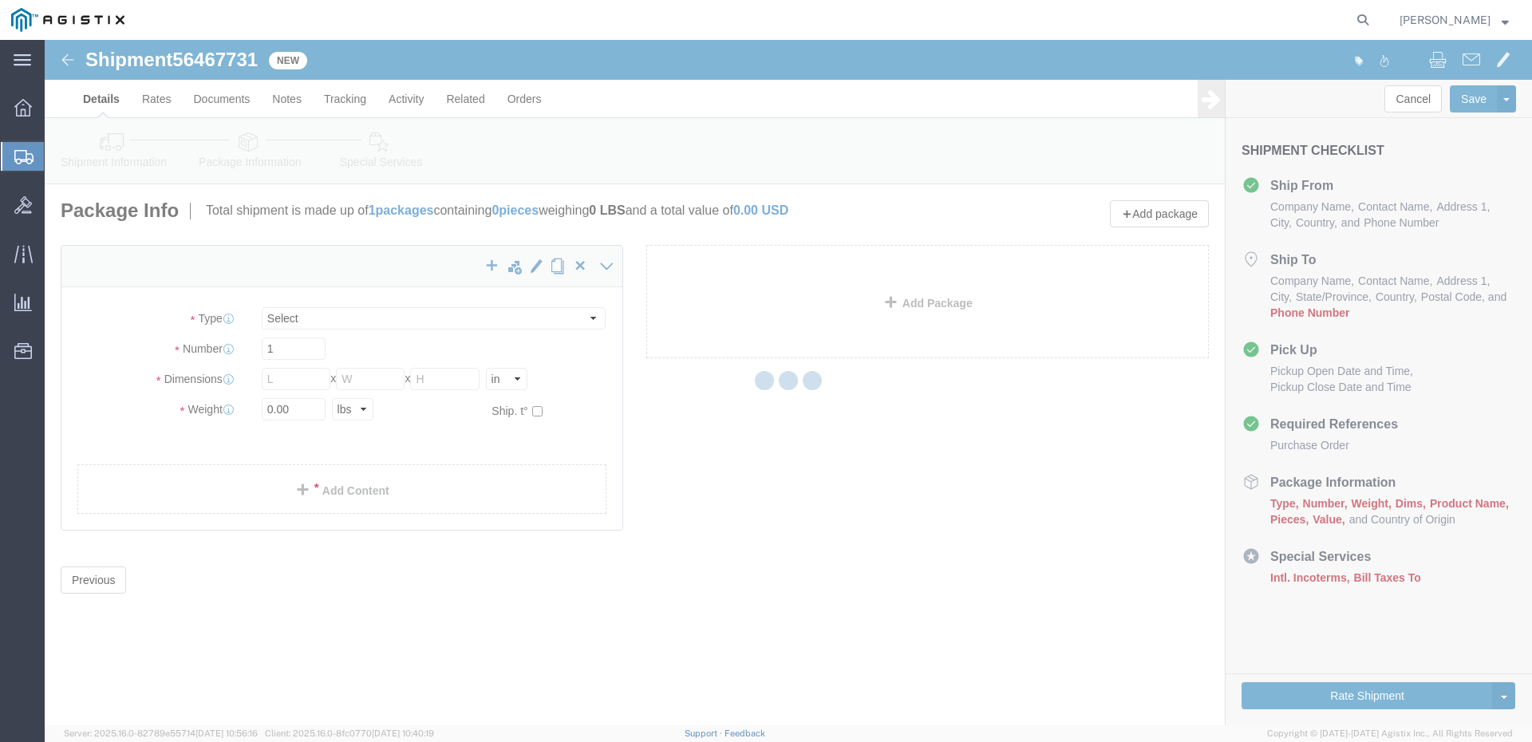
select select "CBOX"
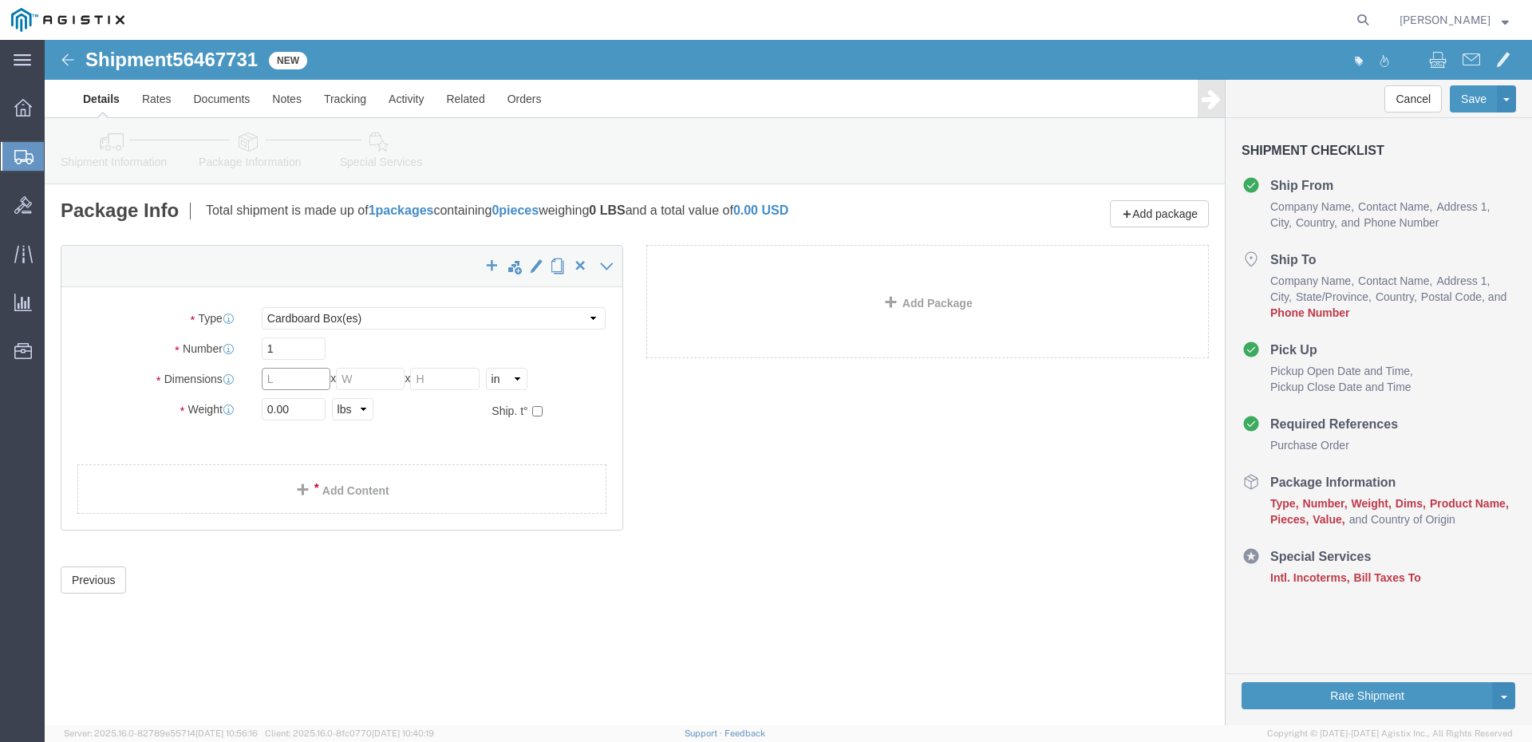
click input "text"
type input "45"
type input "58"
type input "21"
select select "CM"
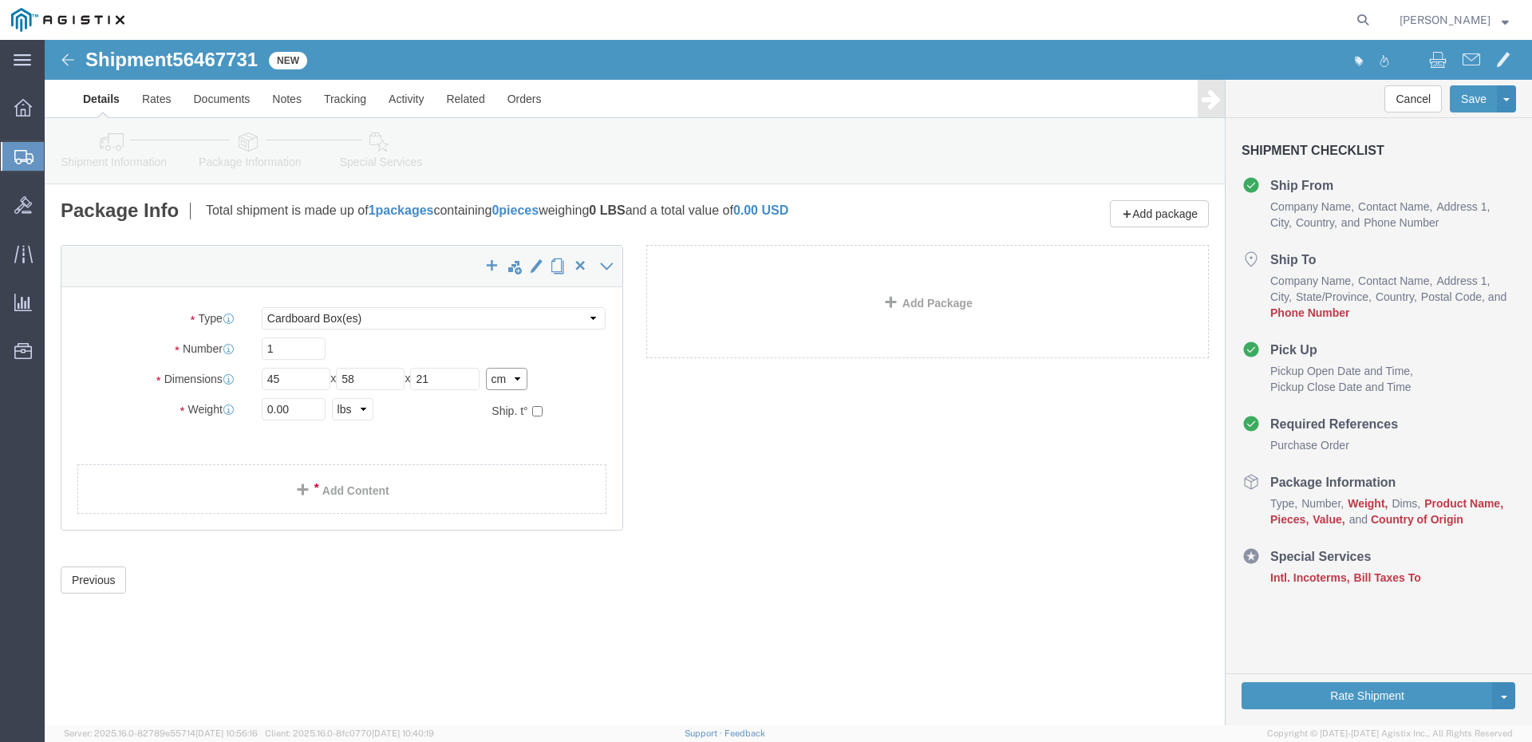
type input "114.30"
type input "147.32"
type input "53.34"
drag, startPoint x: 269, startPoint y: 339, endPoint x: 209, endPoint y: 337, distance: 59.9
click div "Length 114.30 x Width 147.32 x Height 53.34 Select cm ft in"
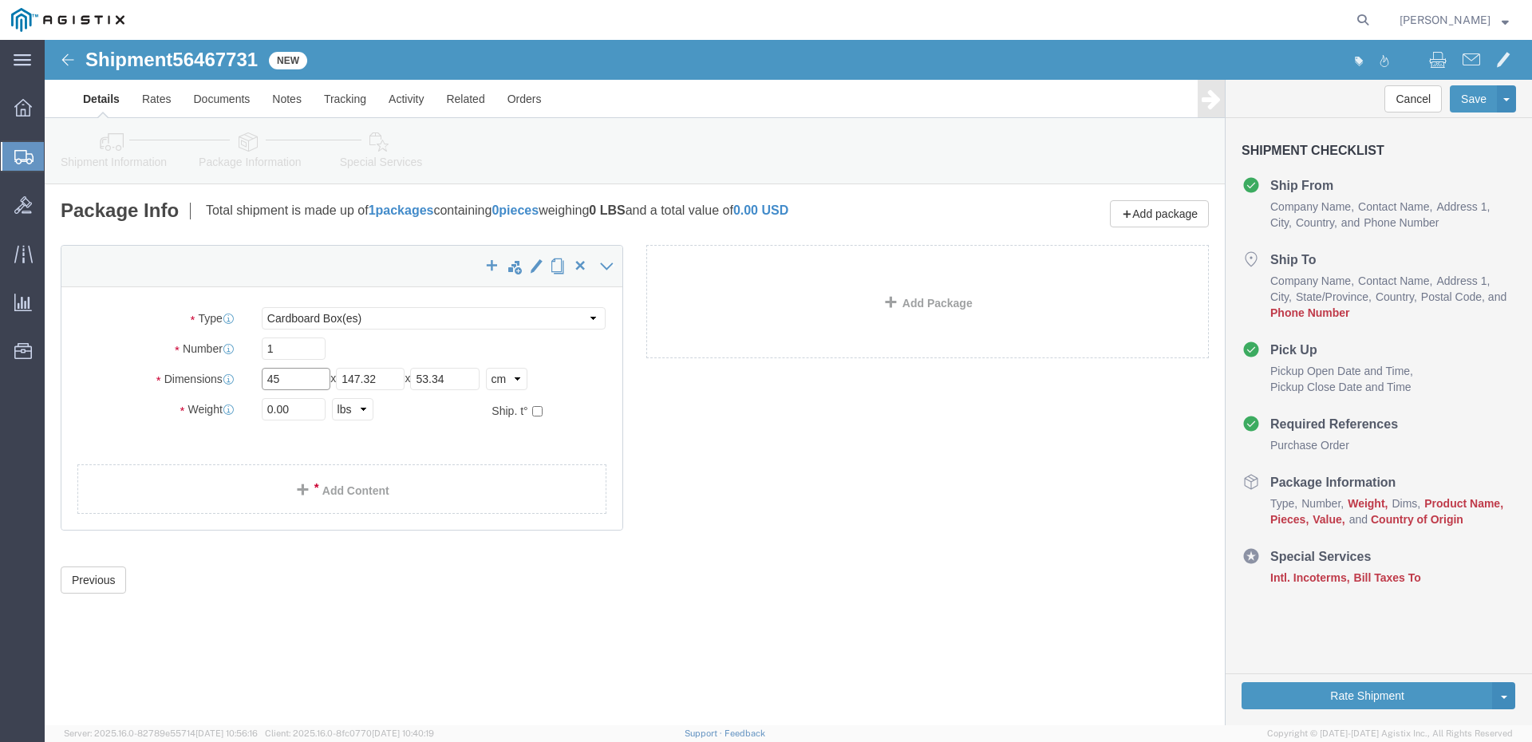
type input "45"
type input "58"
type input "21"
select select "KGS"
drag, startPoint x: 260, startPoint y: 366, endPoint x: 200, endPoint y: 370, distance: 60.0
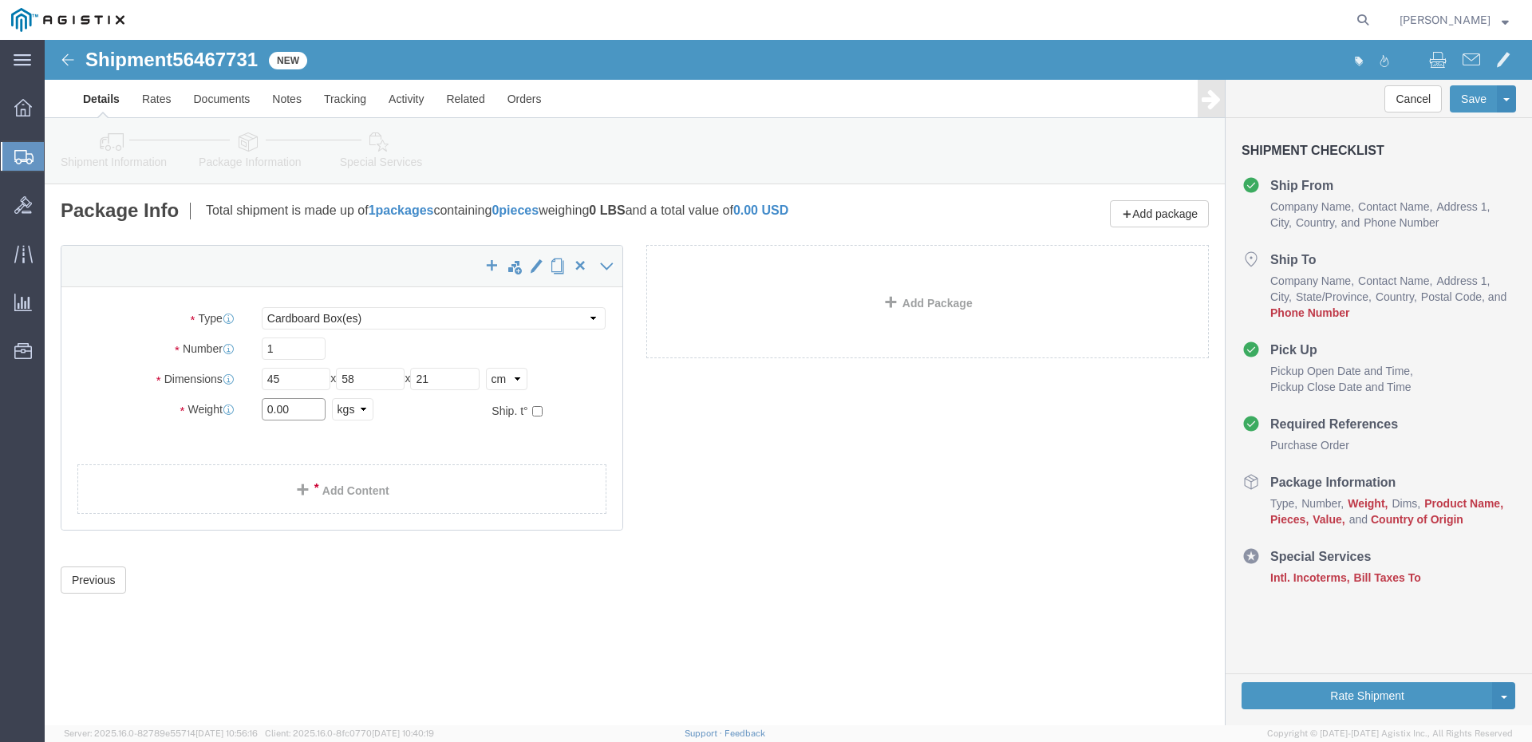
click div "Weight 0.00 Select kgs lbs Ship. t°"
type input "7.5"
click link "Add Content"
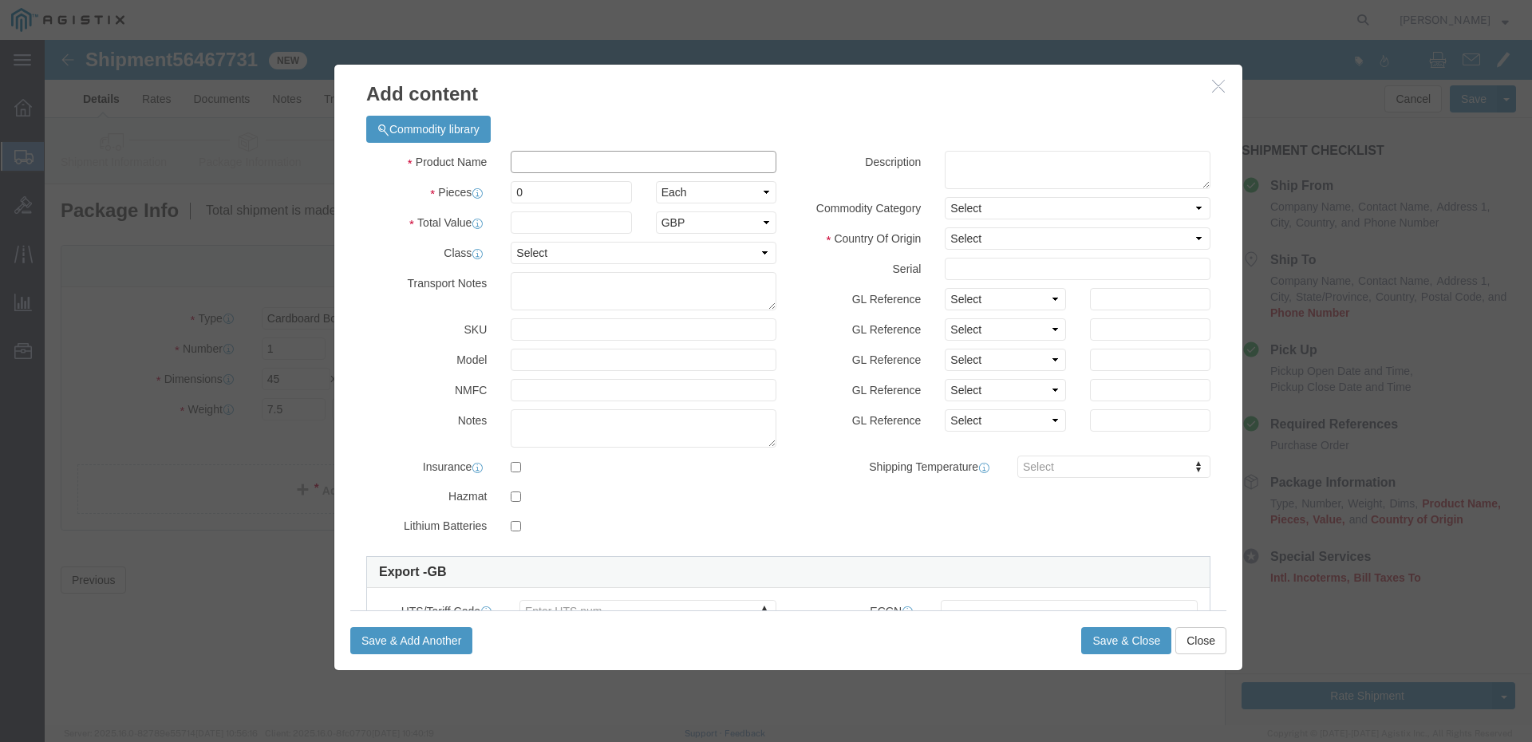
click input "text"
click h3 "Add content"
click input "C8200"
type input "C8200L-1N-4T"
click input "0"
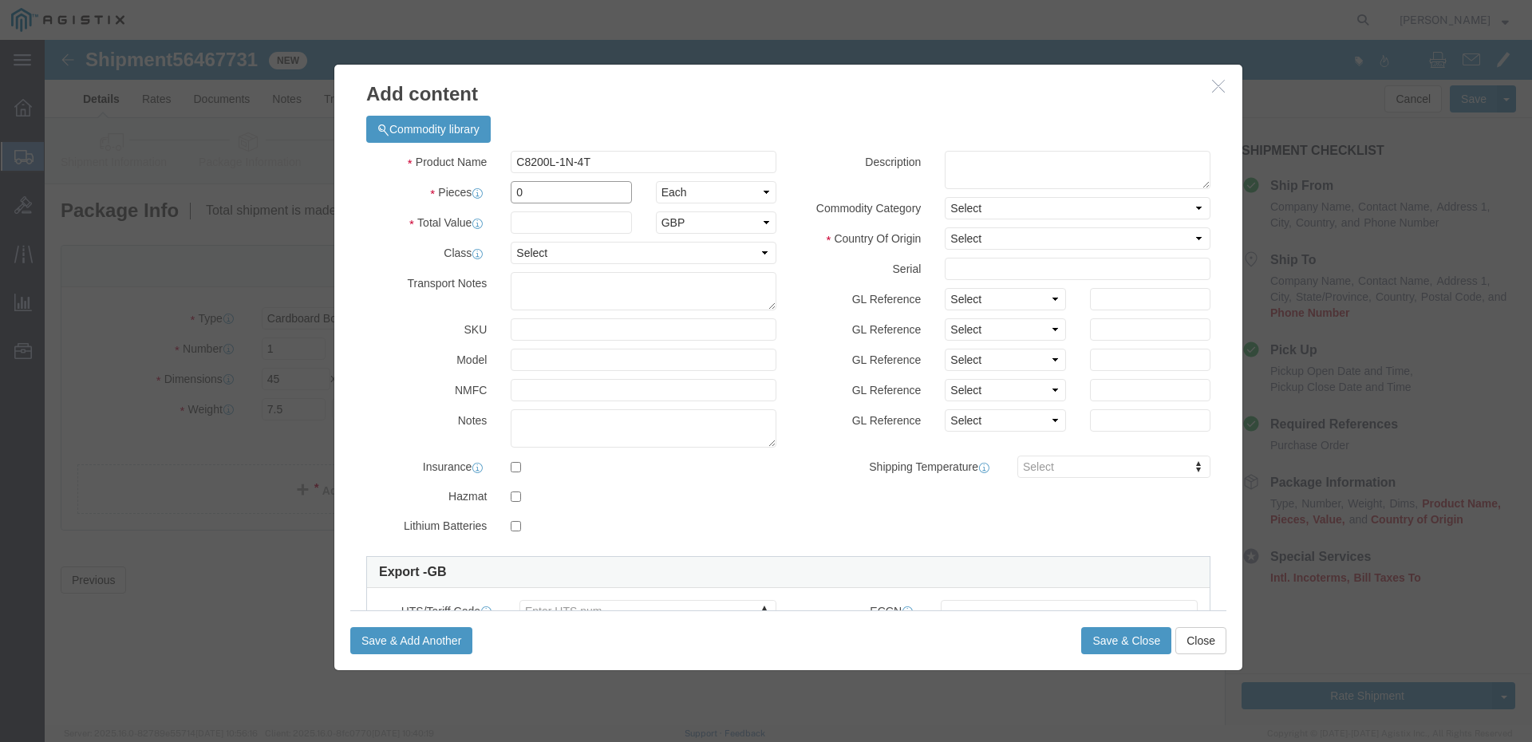
click input "0"
type input "1"
select select "USD"
click input "text"
type input "885.35"
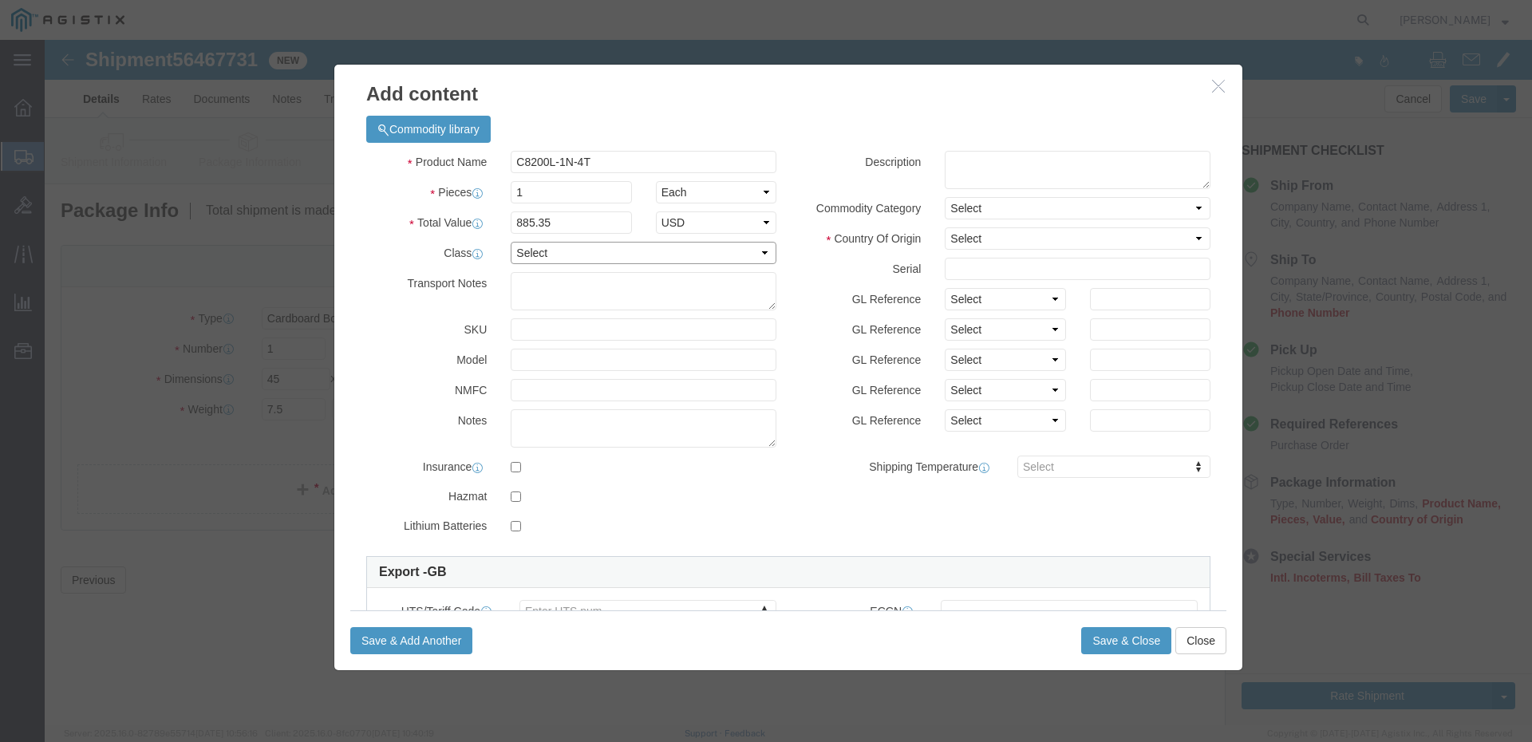
select select "92.5"
click textarea
type textarea "IP Router"
select select "MX"
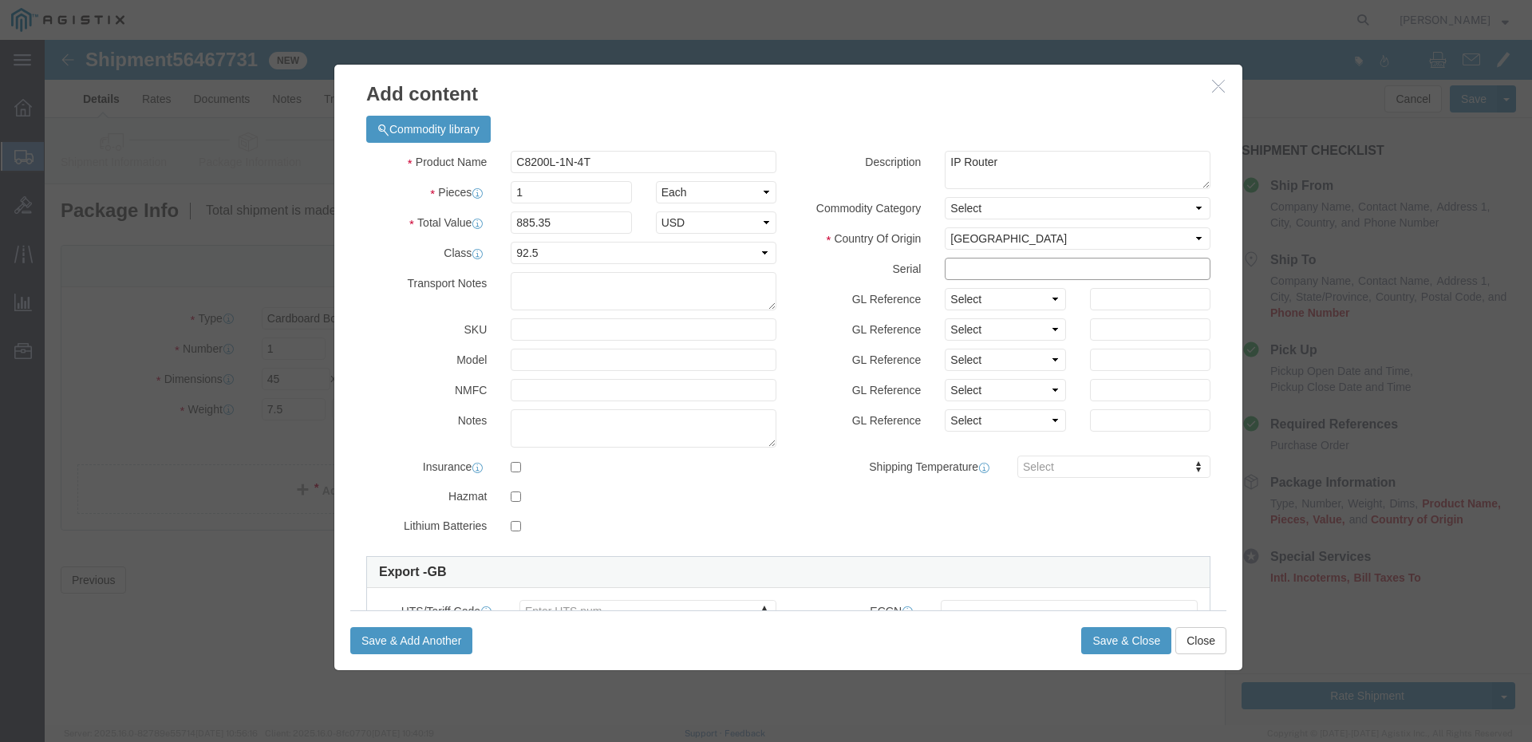
click input "text"
click textarea
click input "FJC284714N2"
type input "FJC284714N2 | AT: 146210"
click input "text"
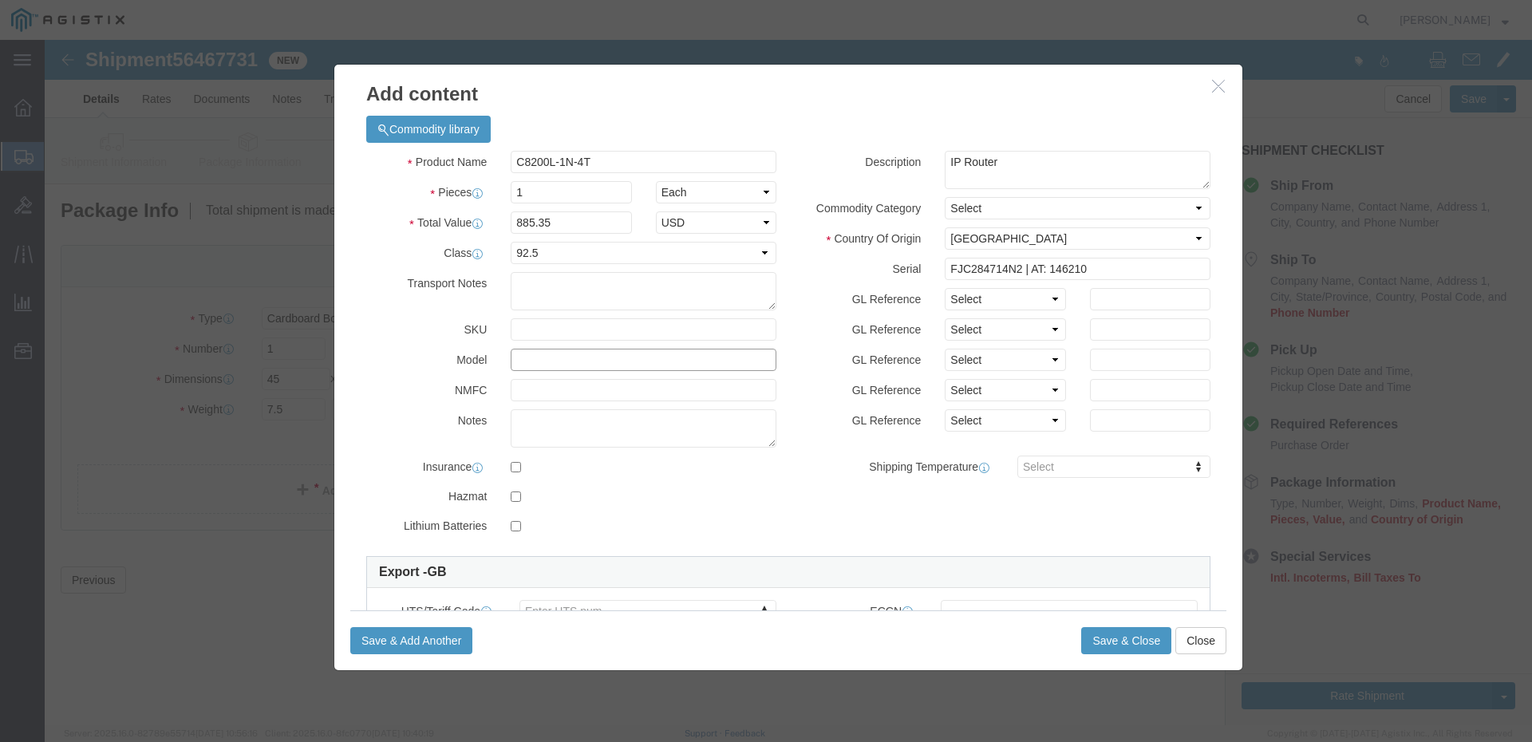
click input "text"
click textarea
click body "Shipment 56467731 New Details Rates Documents Notes Tracking Activity Related O…"
